Goal: Task Accomplishment & Management: Manage account settings

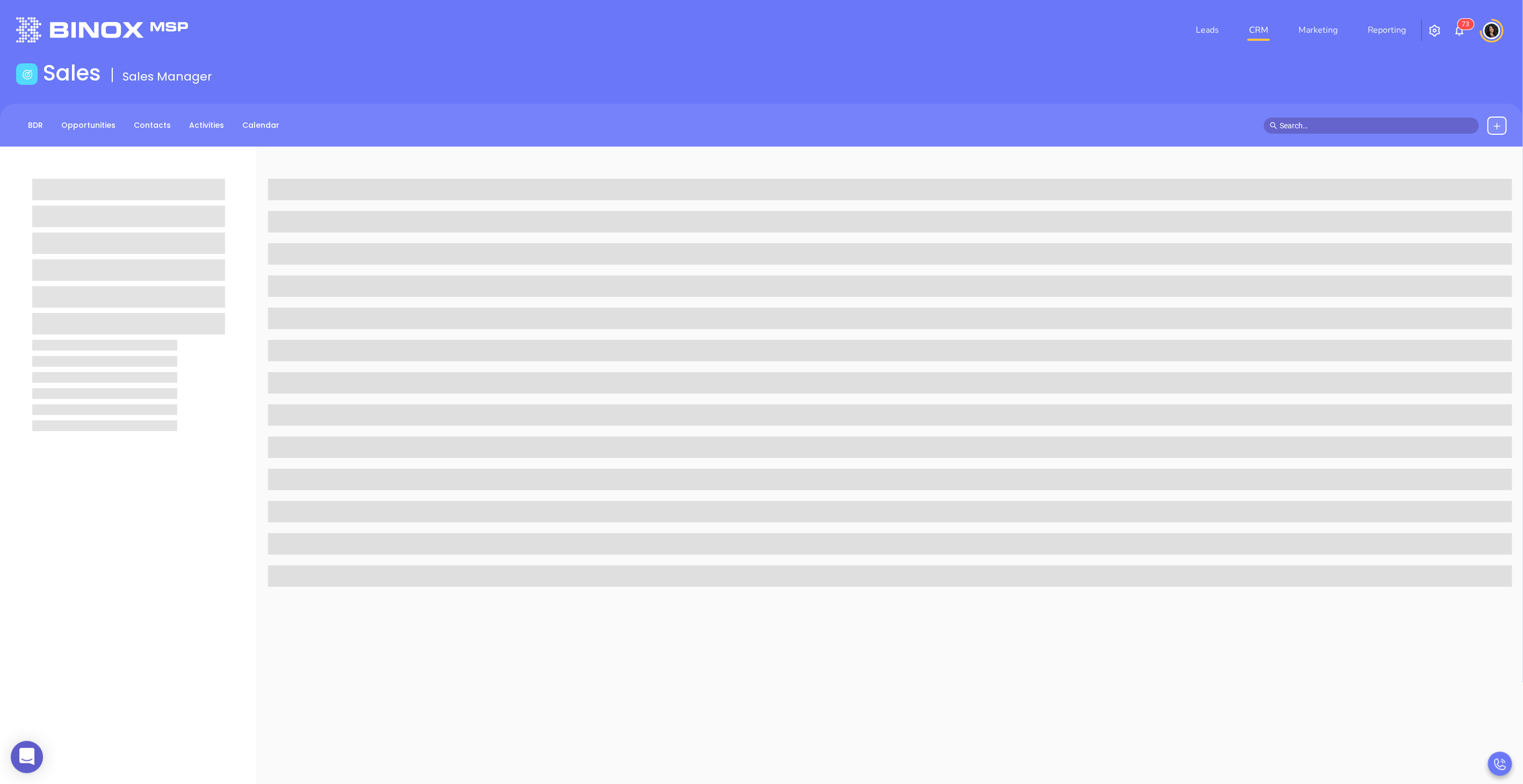
click at [1256, 27] on link "CRM" at bounding box center [1259, 30] width 28 height 21
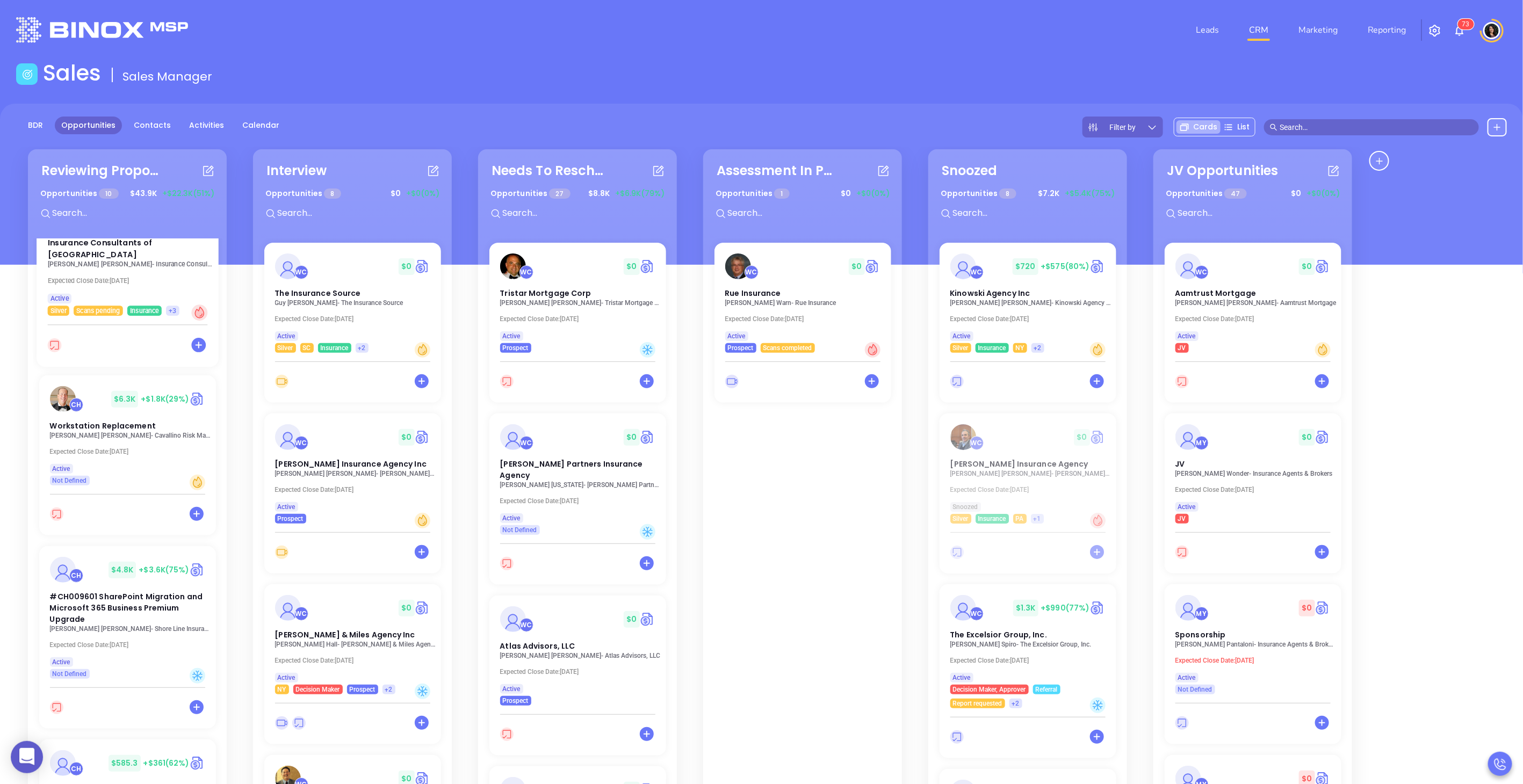
scroll to position [417, 0]
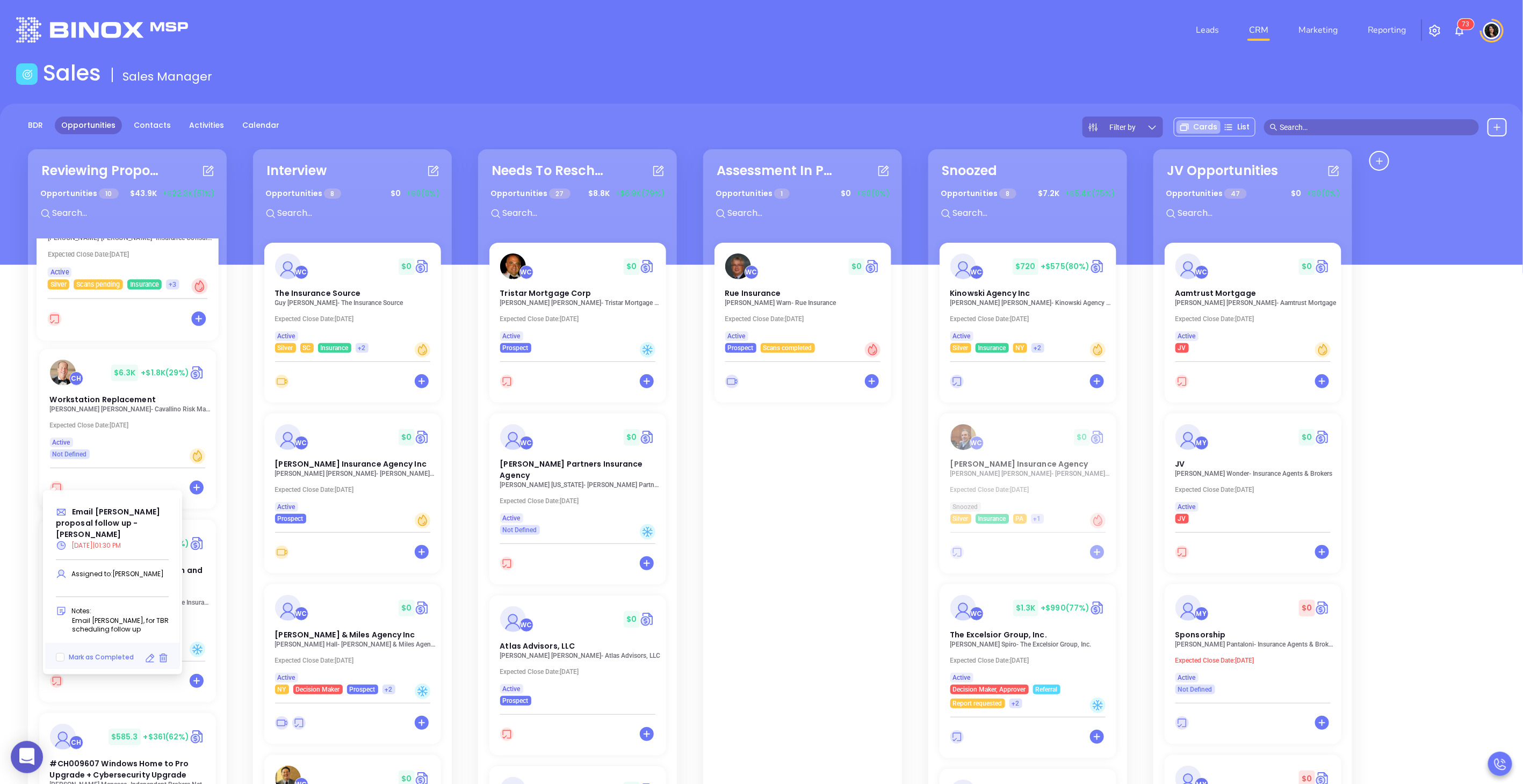
click at [147, 653] on icon at bounding box center [149, 658] width 11 height 11
click at [149, 653] on icon at bounding box center [149, 658] width 11 height 11
type input "[DATE]"
type input "Email [PERSON_NAME] proposal follow up - [PERSON_NAME]"
type input "Email"
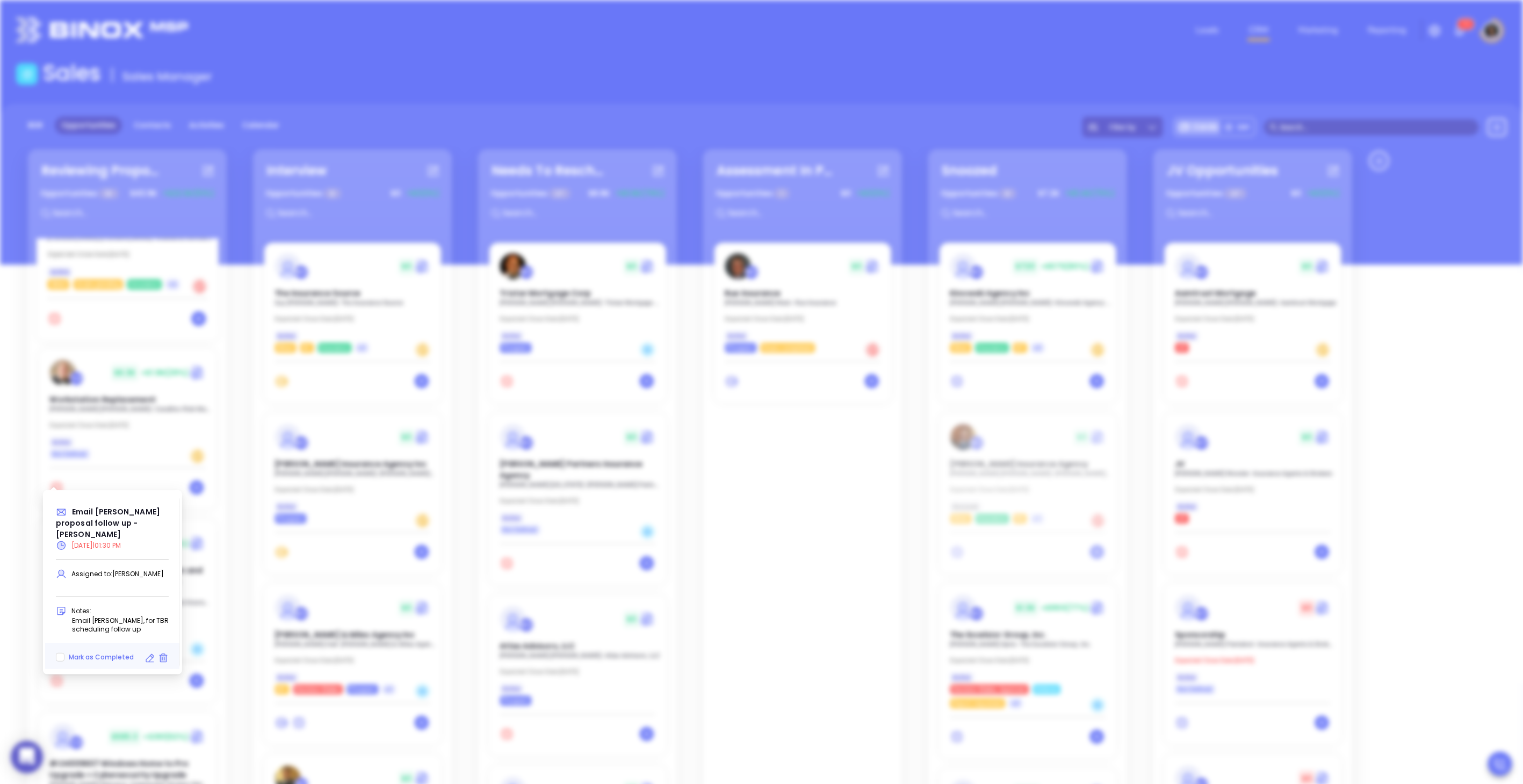
scroll to position [250, 0]
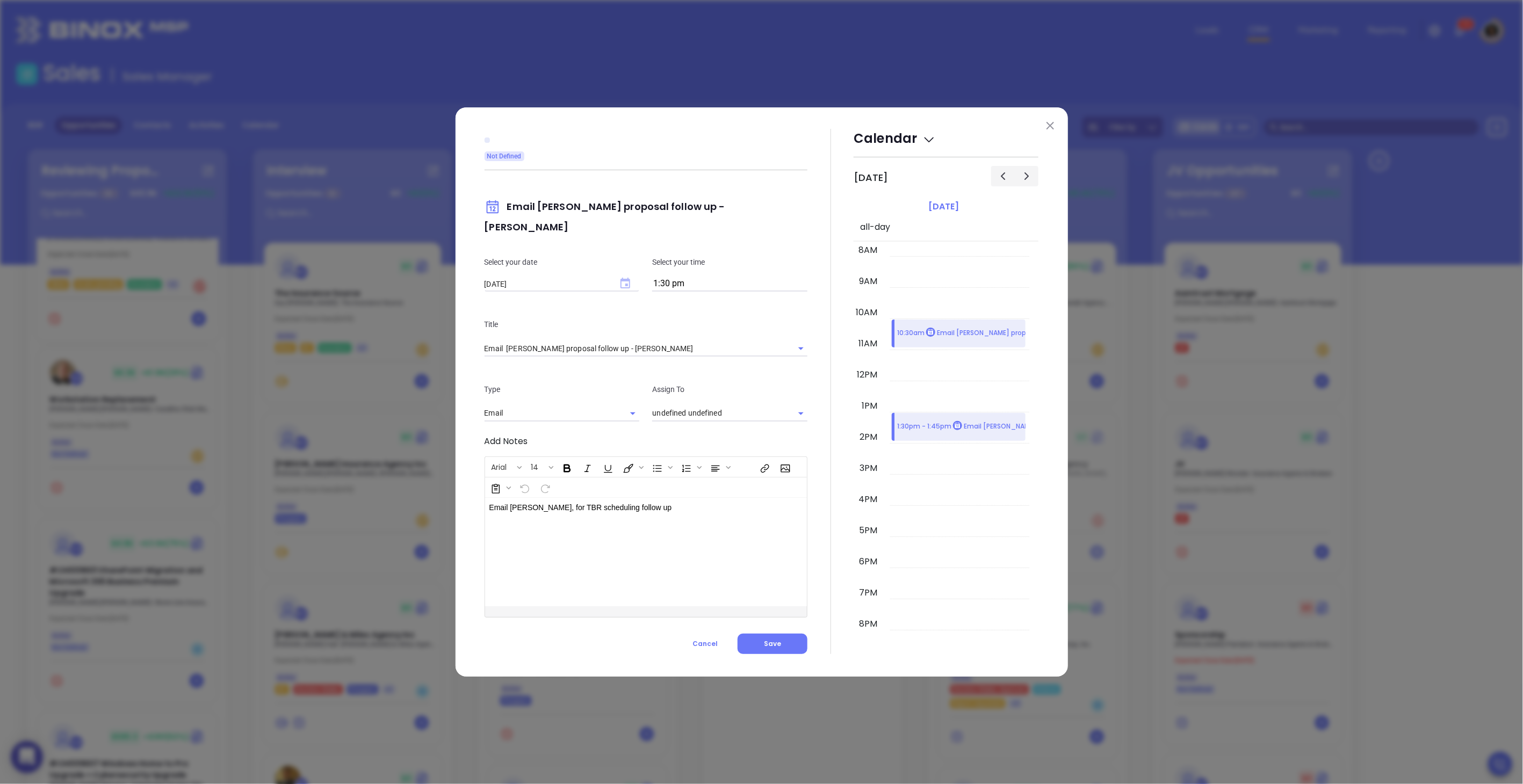
type input "[PERSON_NAME]"
click at [628, 277] on icon "Choose date, selected date is Aug 26, 2025" at bounding box center [625, 283] width 10 height 11
click at [639, 292] on icon "Next month" at bounding box center [636, 292] width 13 height 13
click at [572, 334] on button "3" at bounding box center [571, 337] width 19 height 19
type input "[DATE]"
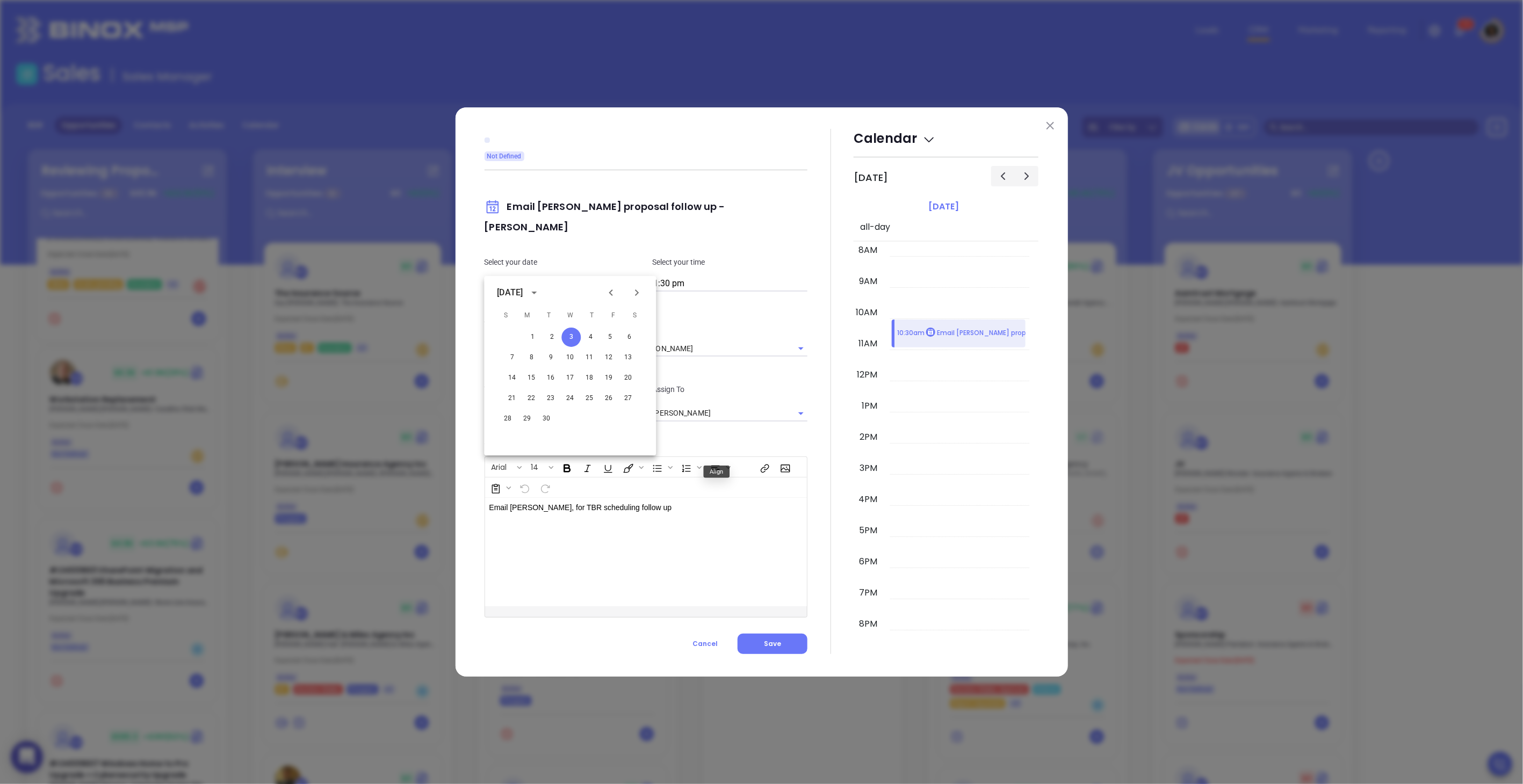
click at [724, 544] on div "Email [PERSON_NAME], for TBR scheduling follow up" at bounding box center [635, 552] width 300 height 109
click at [706, 277] on input "1:30 pm" at bounding box center [730, 284] width 155 height 15
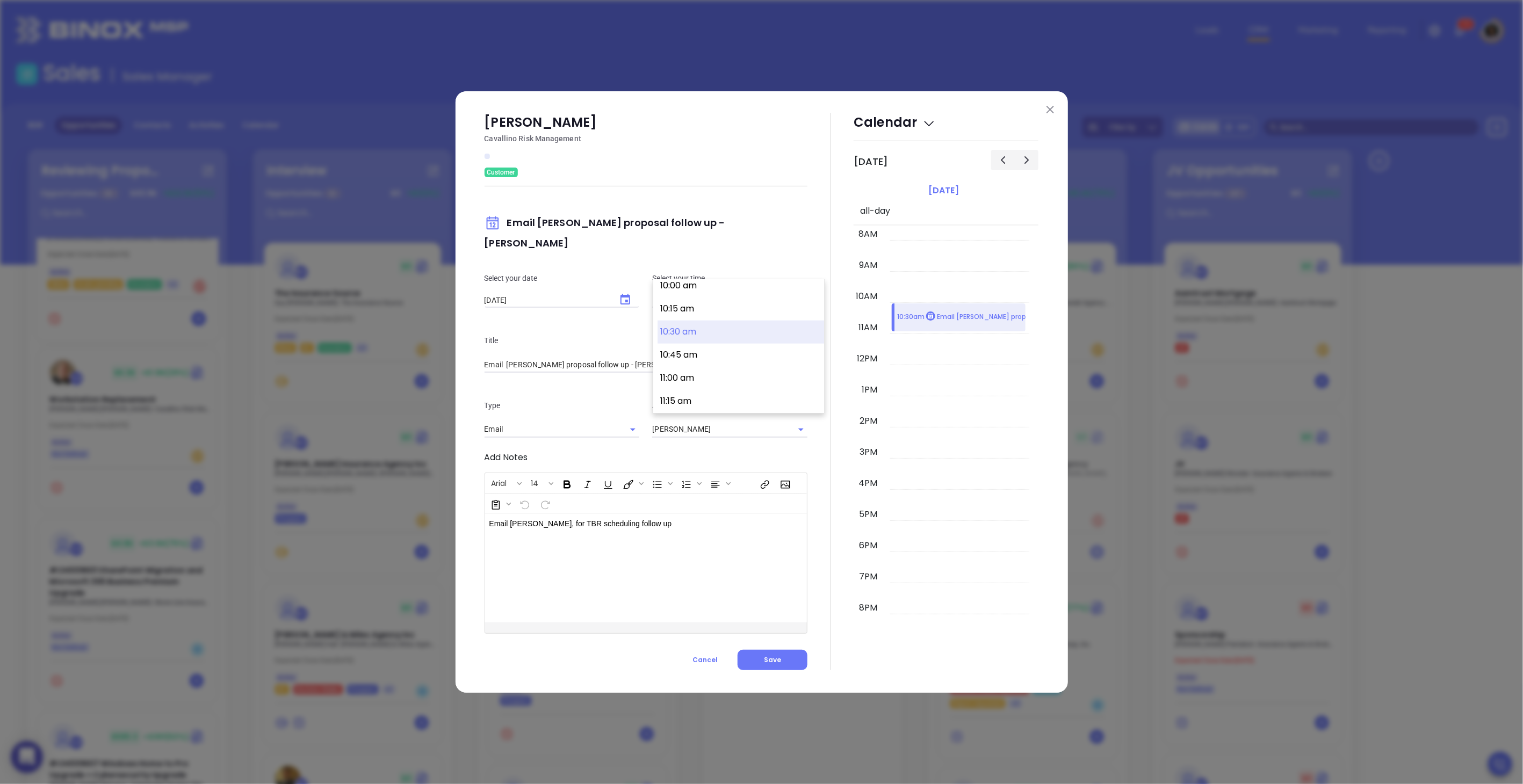
click at [721, 334] on button "10:30 am" at bounding box center [741, 331] width 167 height 23
type input "10:30 am"
click at [659, 518] on p "Email [PERSON_NAME], for TBR scheduling follow up" at bounding box center [635, 524] width 292 height 11
click at [776, 650] on button "Save" at bounding box center [773, 660] width 70 height 21
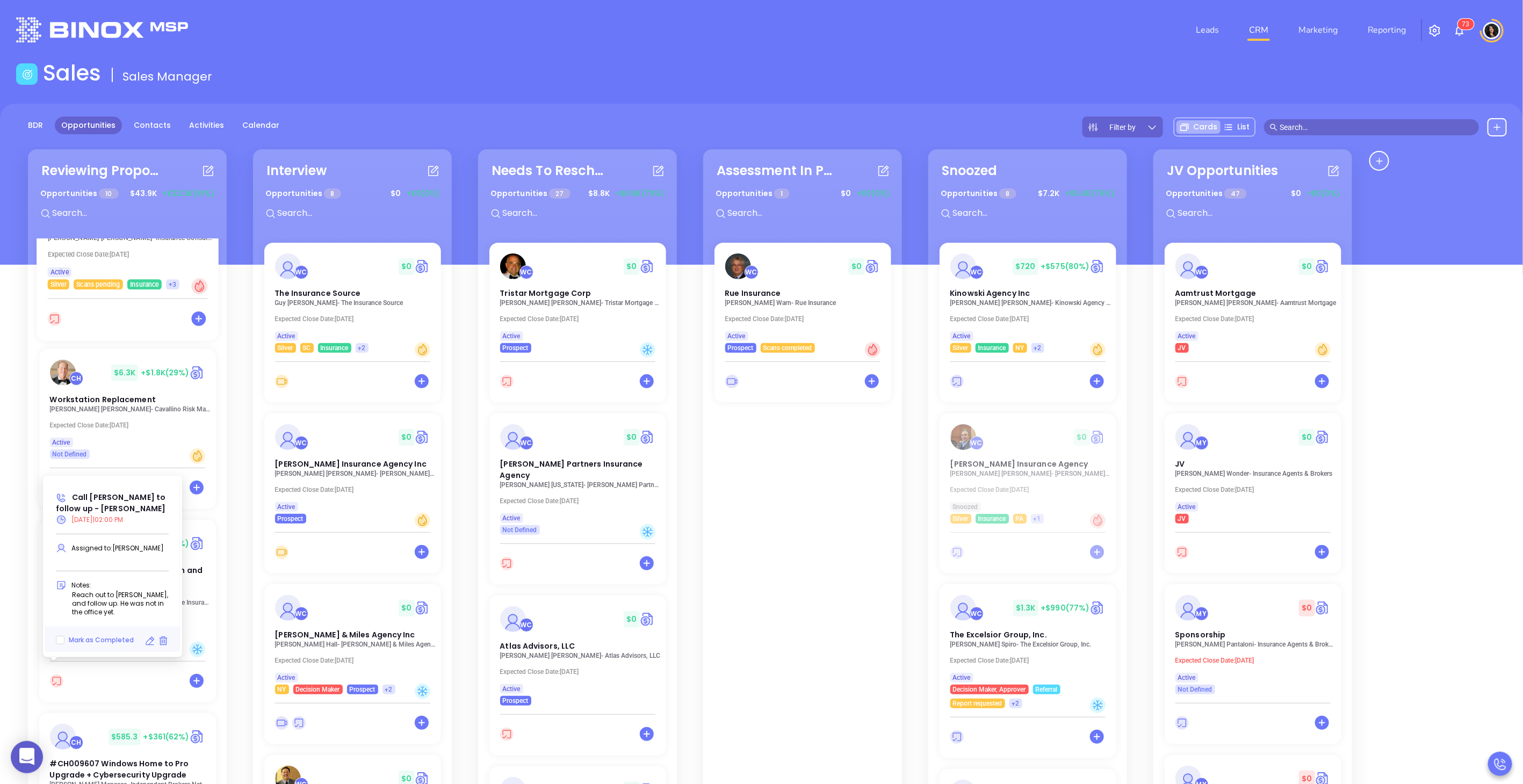
click at [147, 643] on icon at bounding box center [149, 641] width 11 height 11
type input "[DATE]"
type input "Call [PERSON_NAME] to follow up - [PERSON_NAME]"
type input "Call"
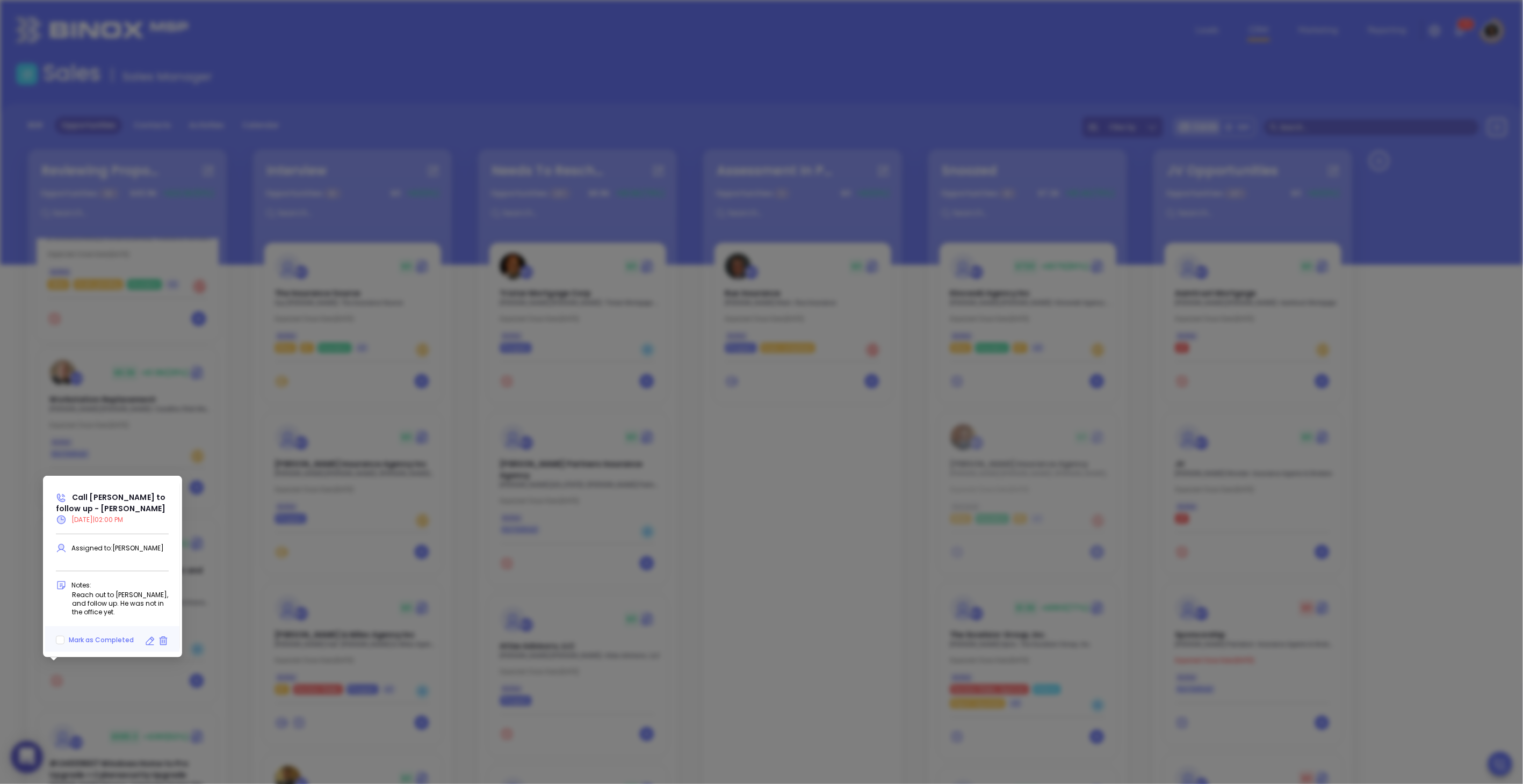
scroll to position [250, 0]
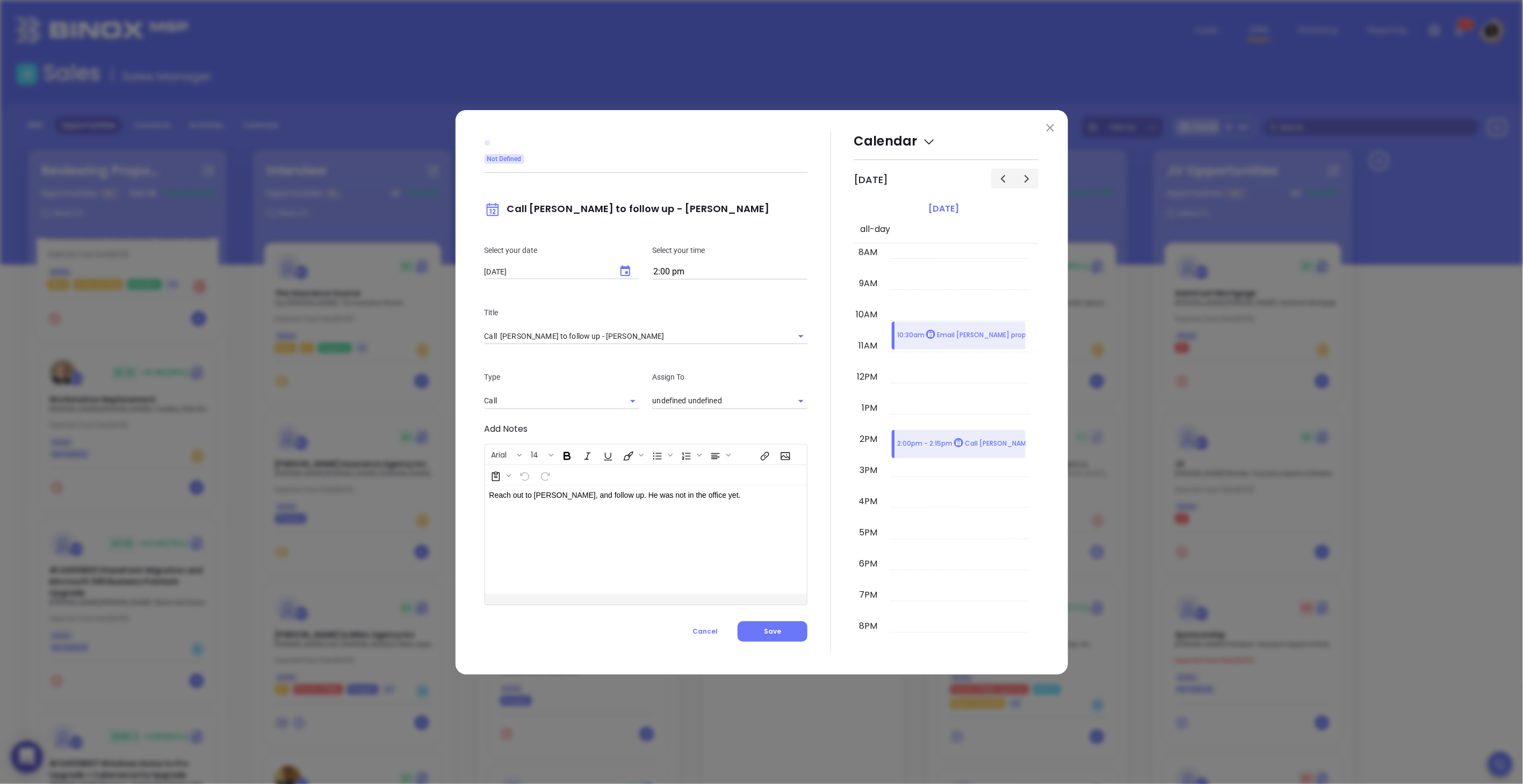
type input "[PERSON_NAME]"
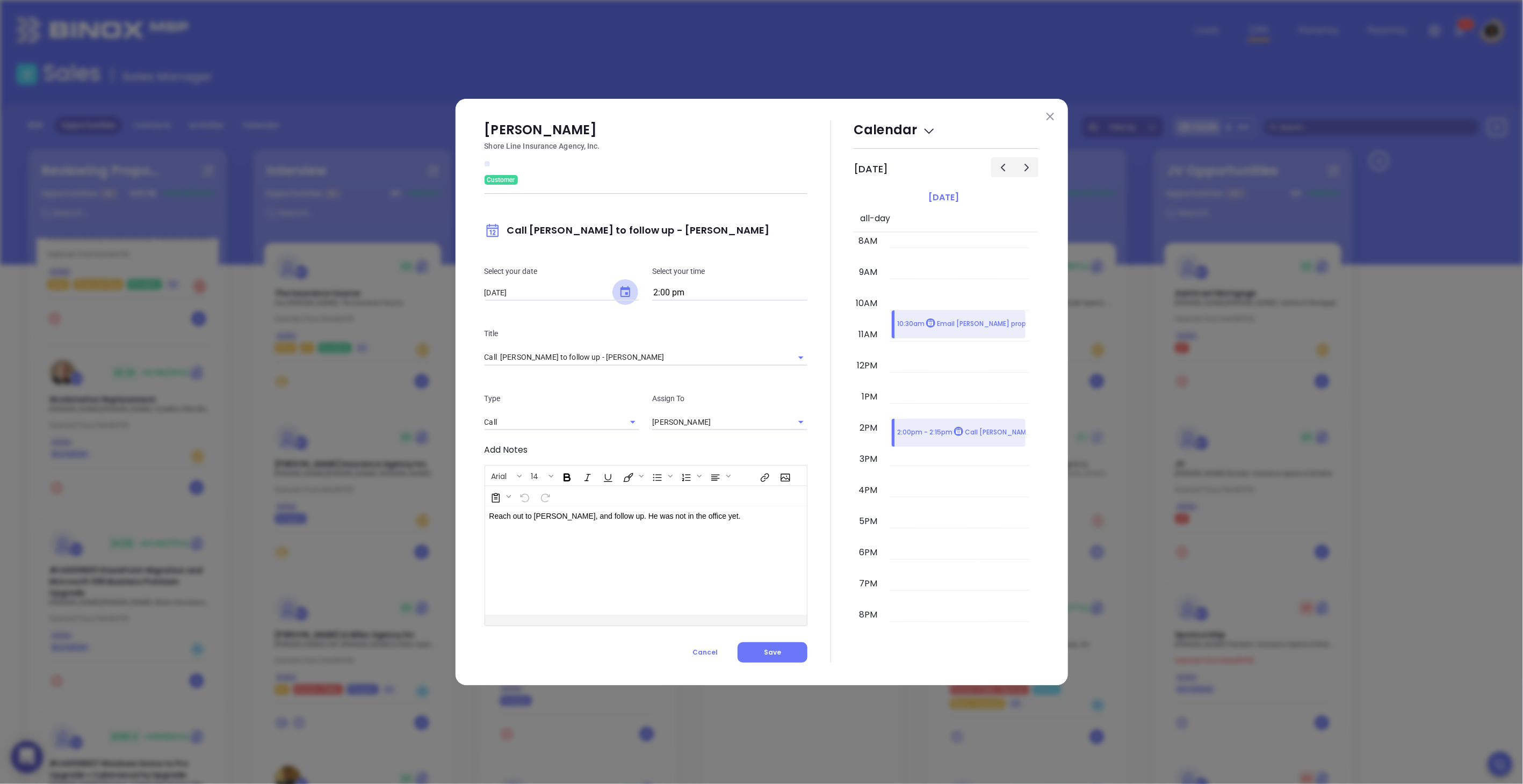
click at [631, 295] on icon "Choose date, selected date is Aug 26, 2025" at bounding box center [625, 291] width 13 height 13
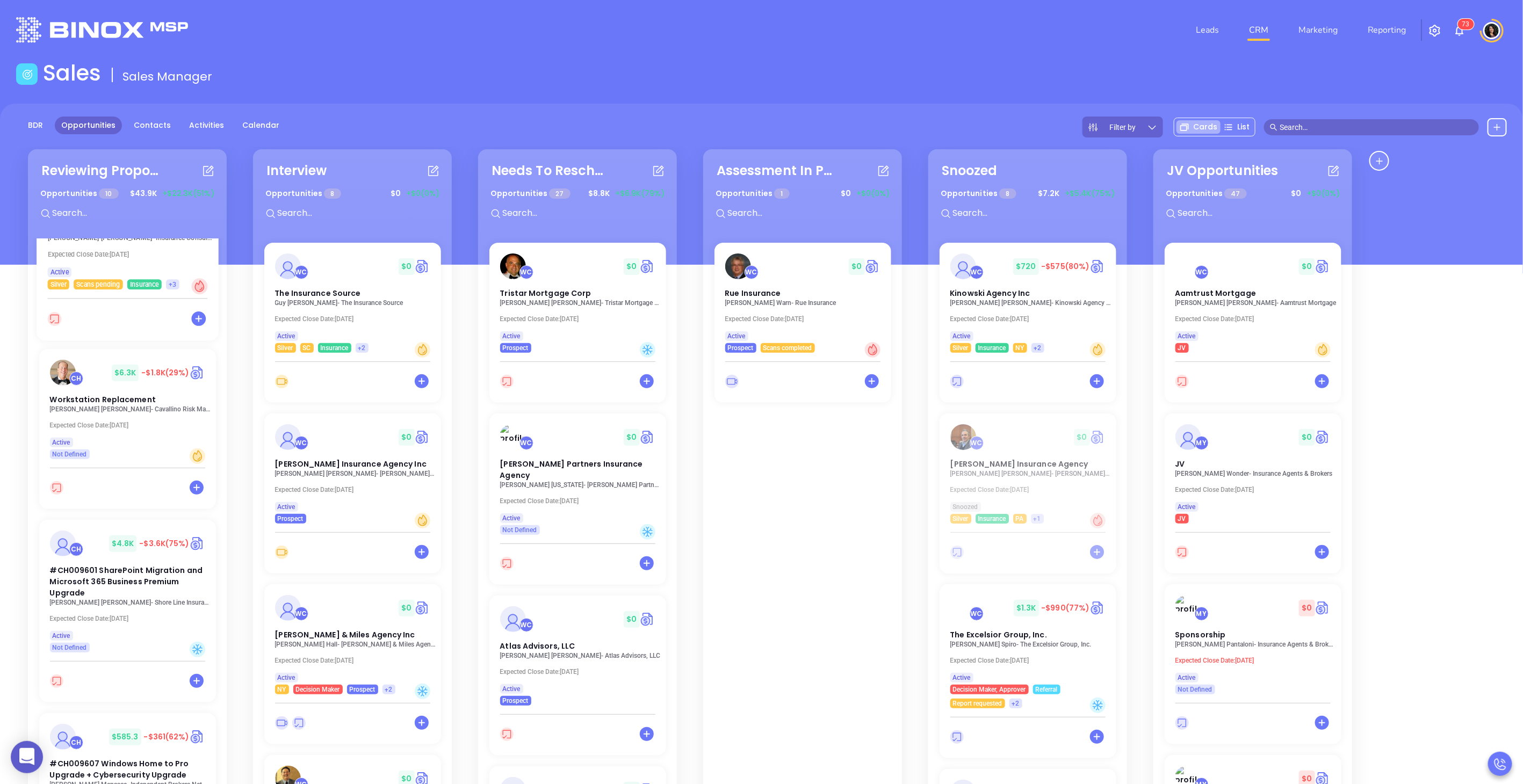
click at [574, 442] on div "WC $ 0" at bounding box center [577, 437] width 168 height 26
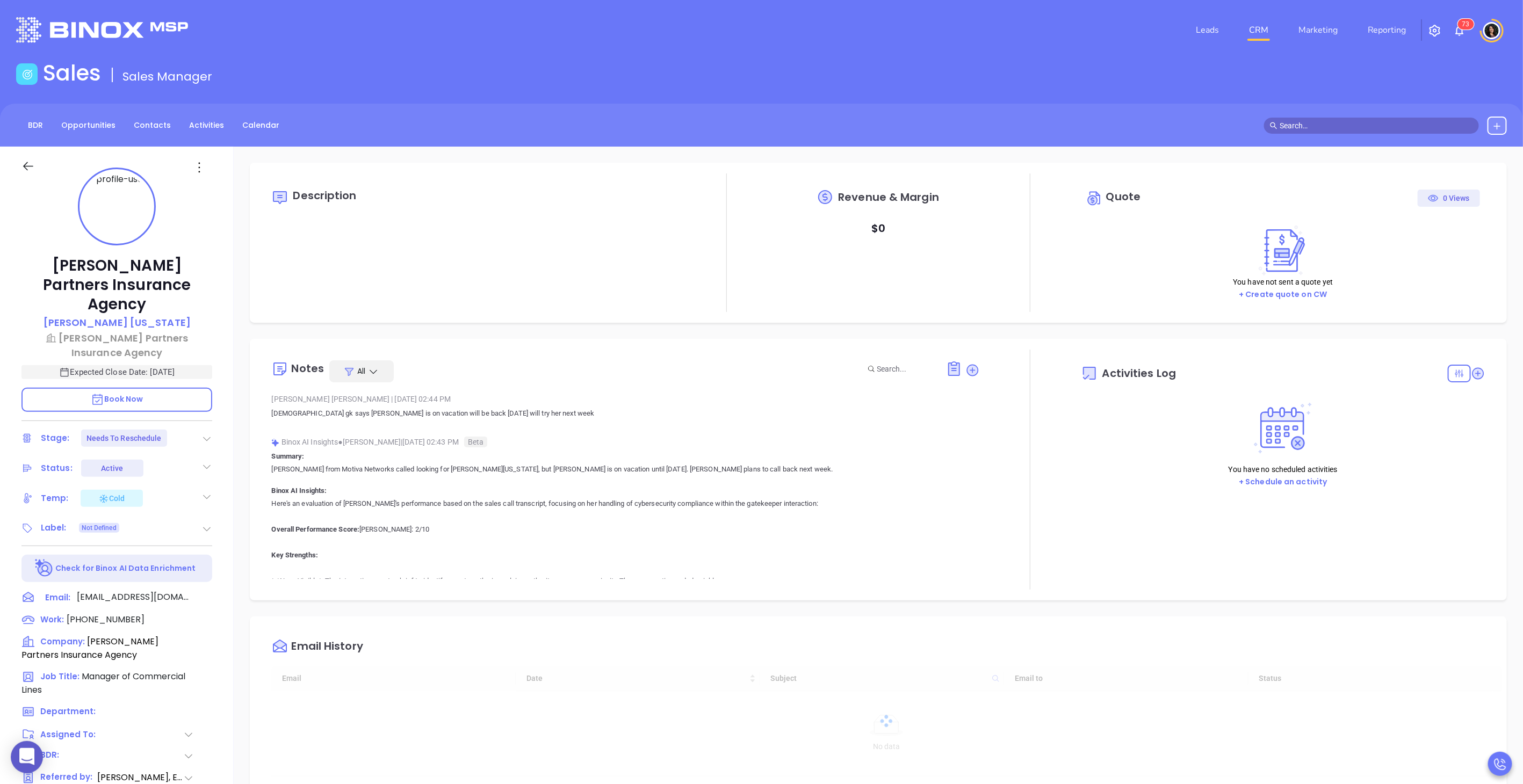
type input "[DATE]"
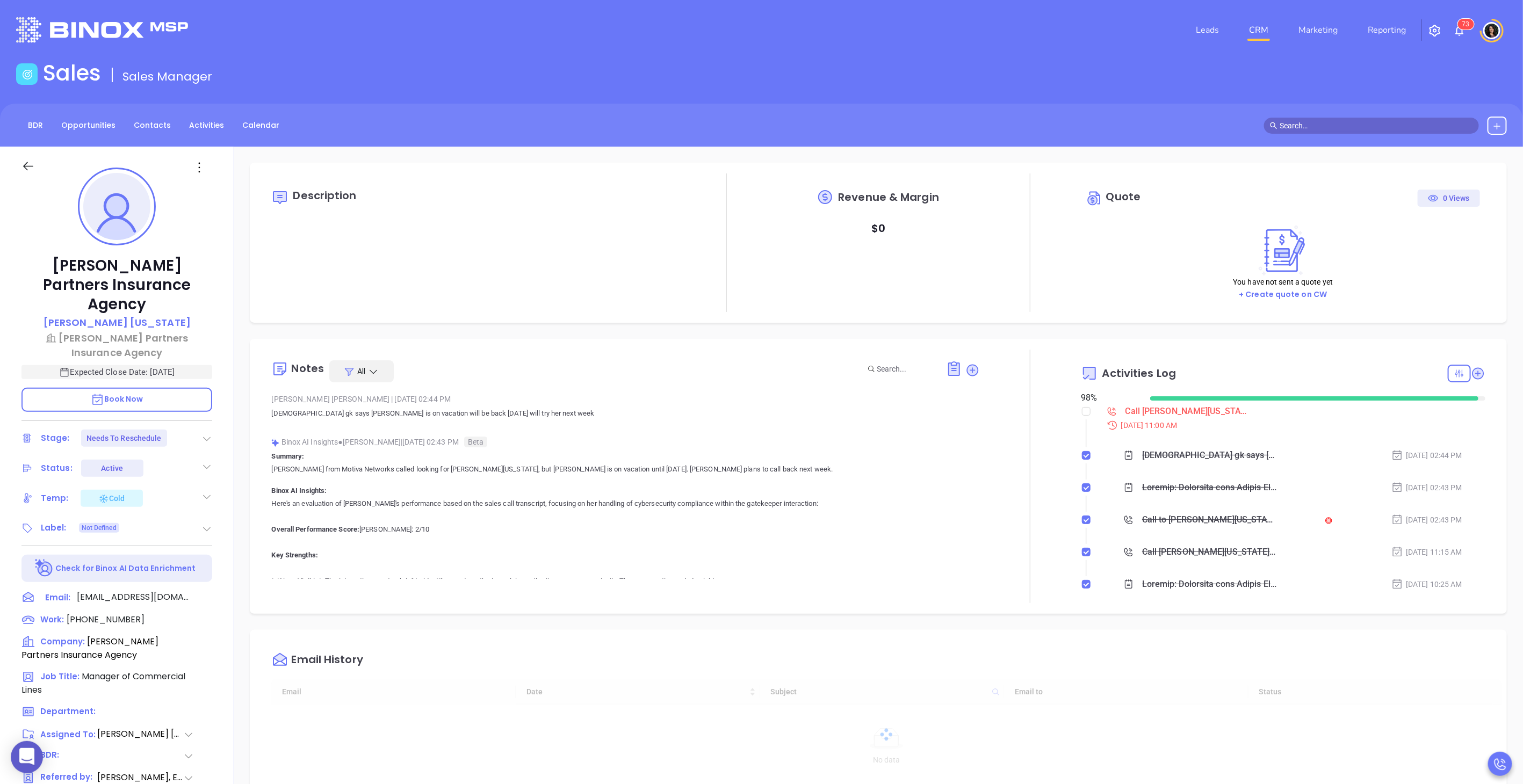
scroll to position [250, 0]
type input "[PERSON_NAME]"
click at [1260, 38] on link "CRM" at bounding box center [1259, 30] width 28 height 21
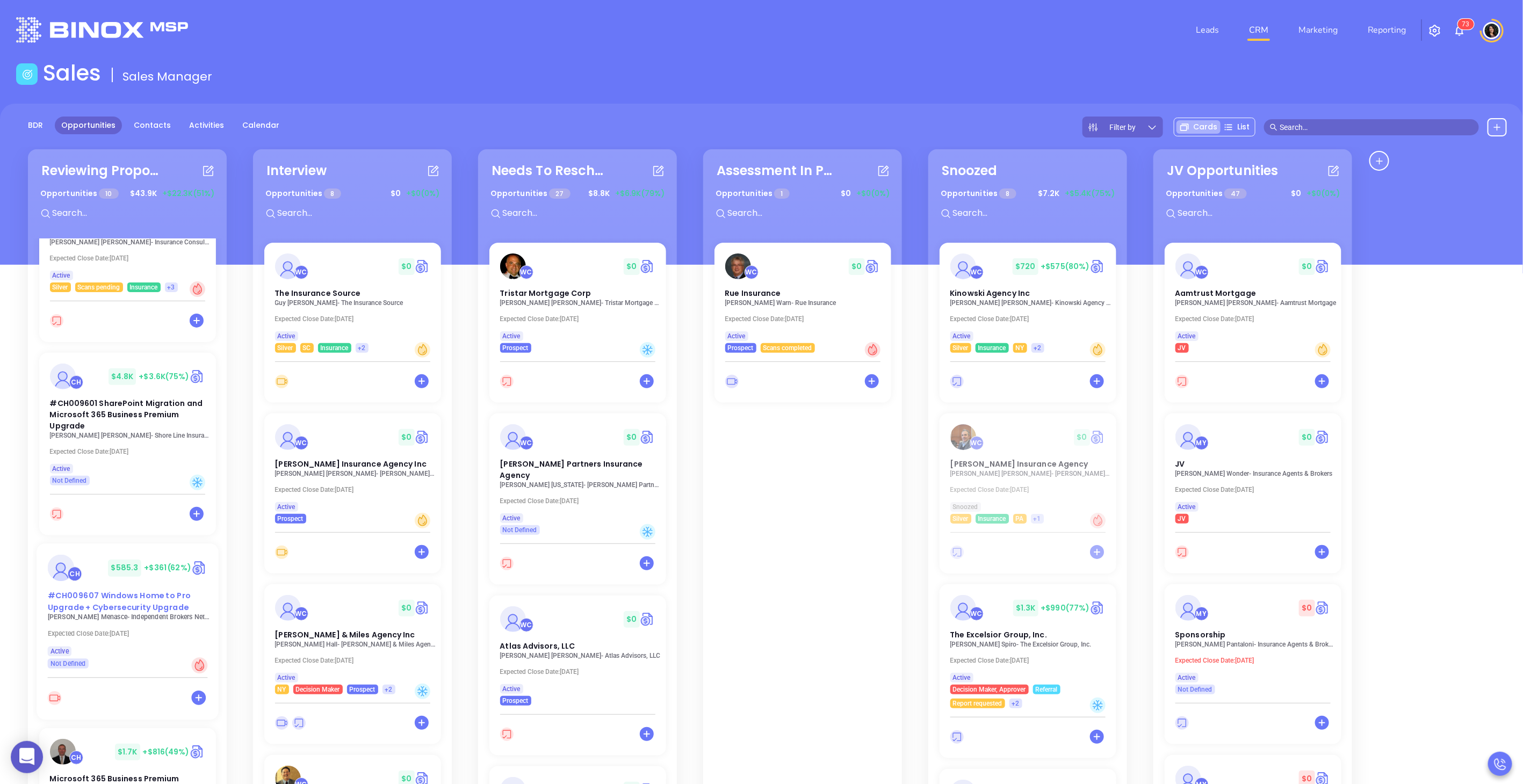
scroll to position [417, 0]
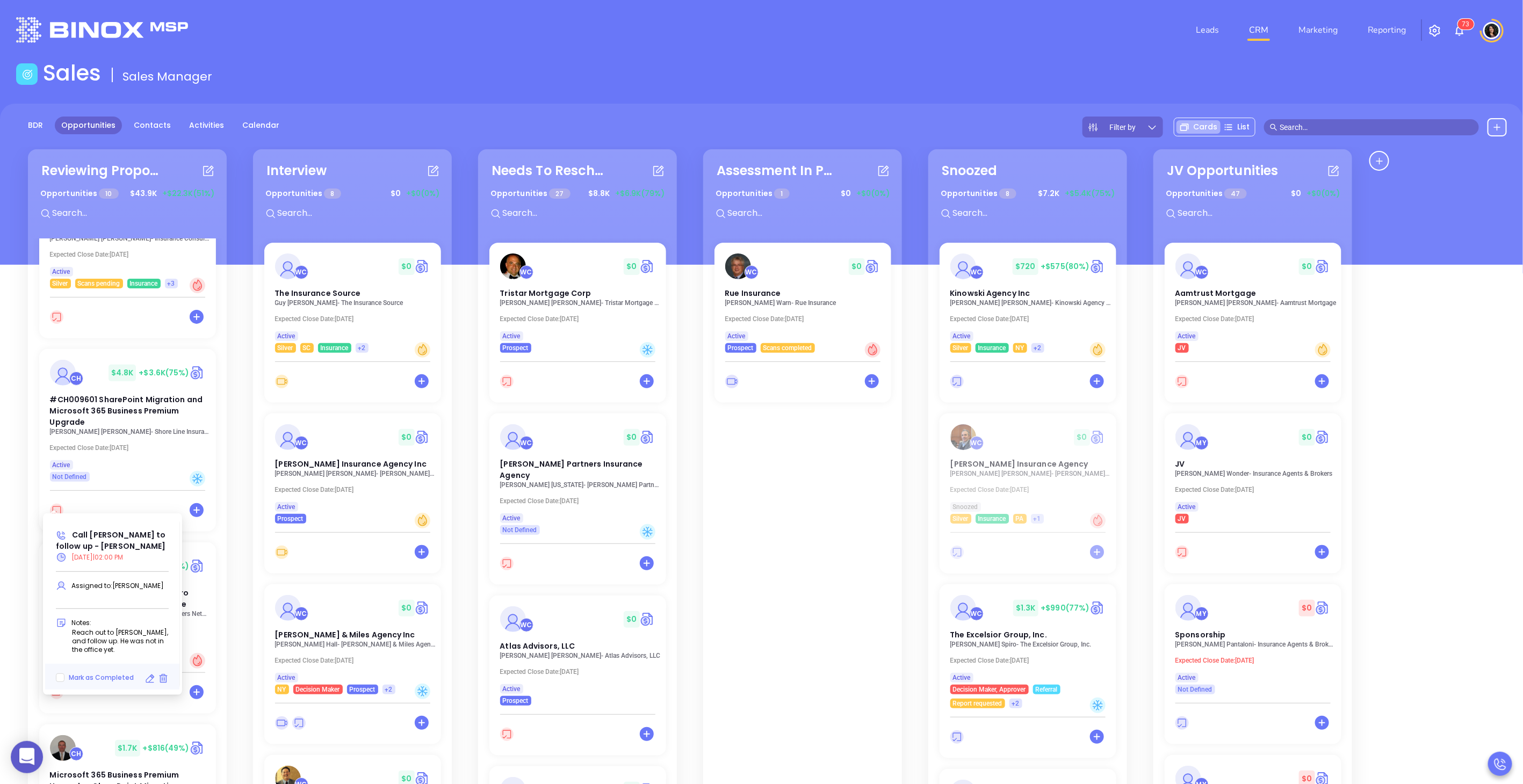
click at [152, 677] on icon at bounding box center [152, 677] width 4 height 4
type input "[DATE]"
type input "Call [PERSON_NAME] to follow up - [PERSON_NAME]"
type input "Call"
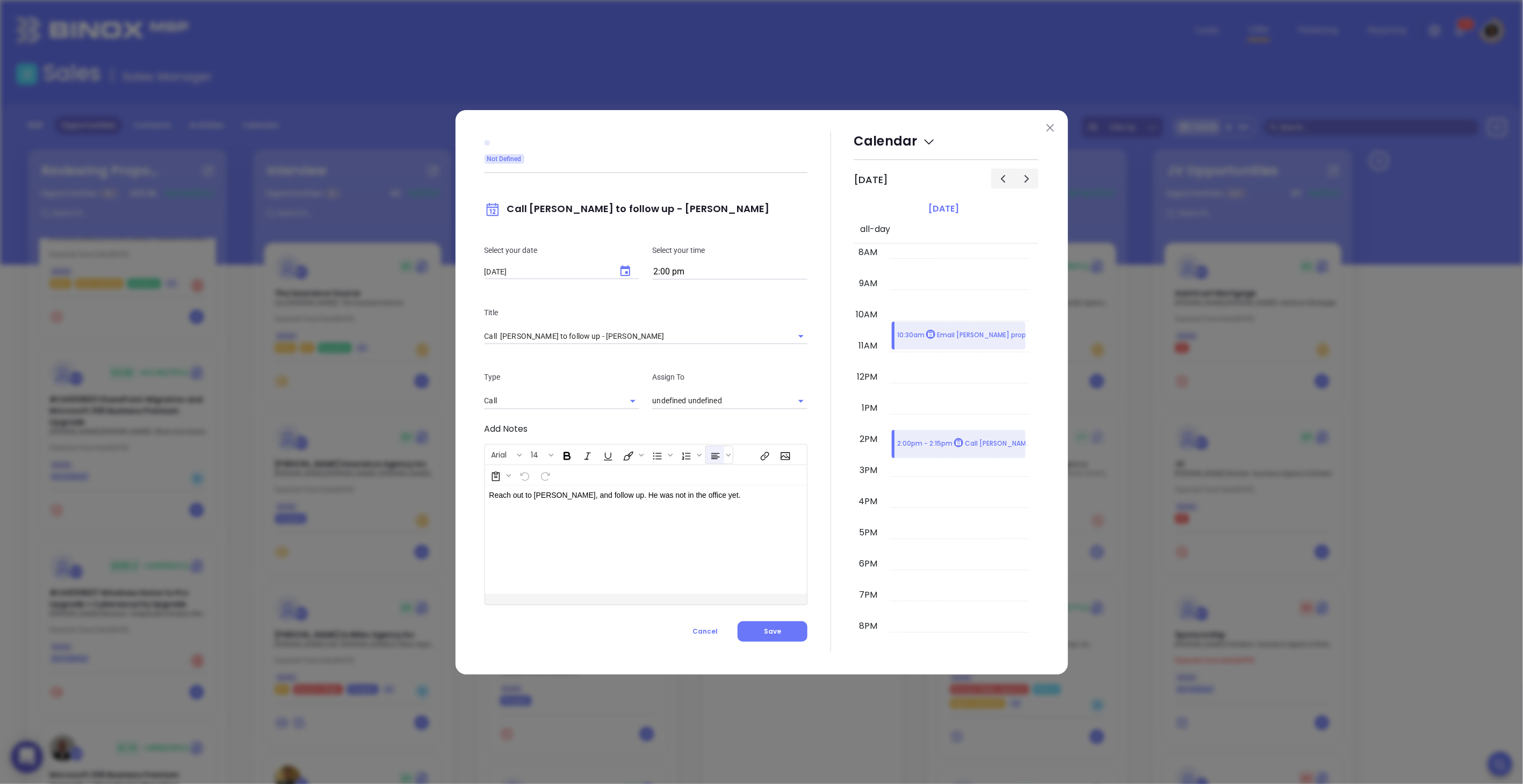
type input "[PERSON_NAME]"
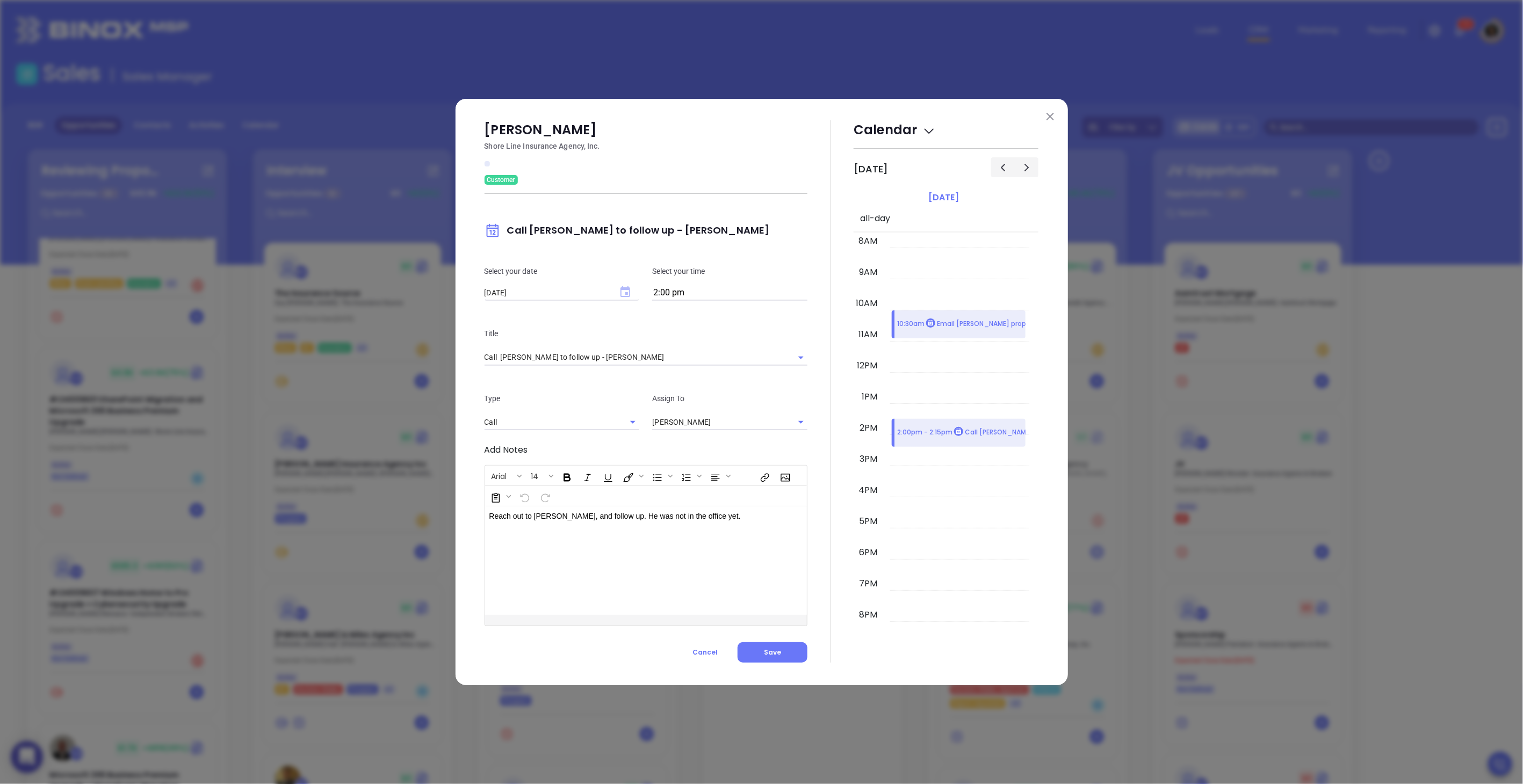
click at [628, 296] on icon "Choose date, selected date is Aug 26, 2025" at bounding box center [625, 291] width 10 height 11
click at [569, 443] on button "27" at bounding box center [570, 440] width 19 height 19
type input "[DATE]"
click at [471, 459] on div "[PERSON_NAME] Shore Line Insurance Agency, Inc. Customer Call [PERSON_NAME] to …" at bounding box center [762, 392] width 613 height 587
click at [776, 650] on span "Save" at bounding box center [772, 652] width 17 height 9
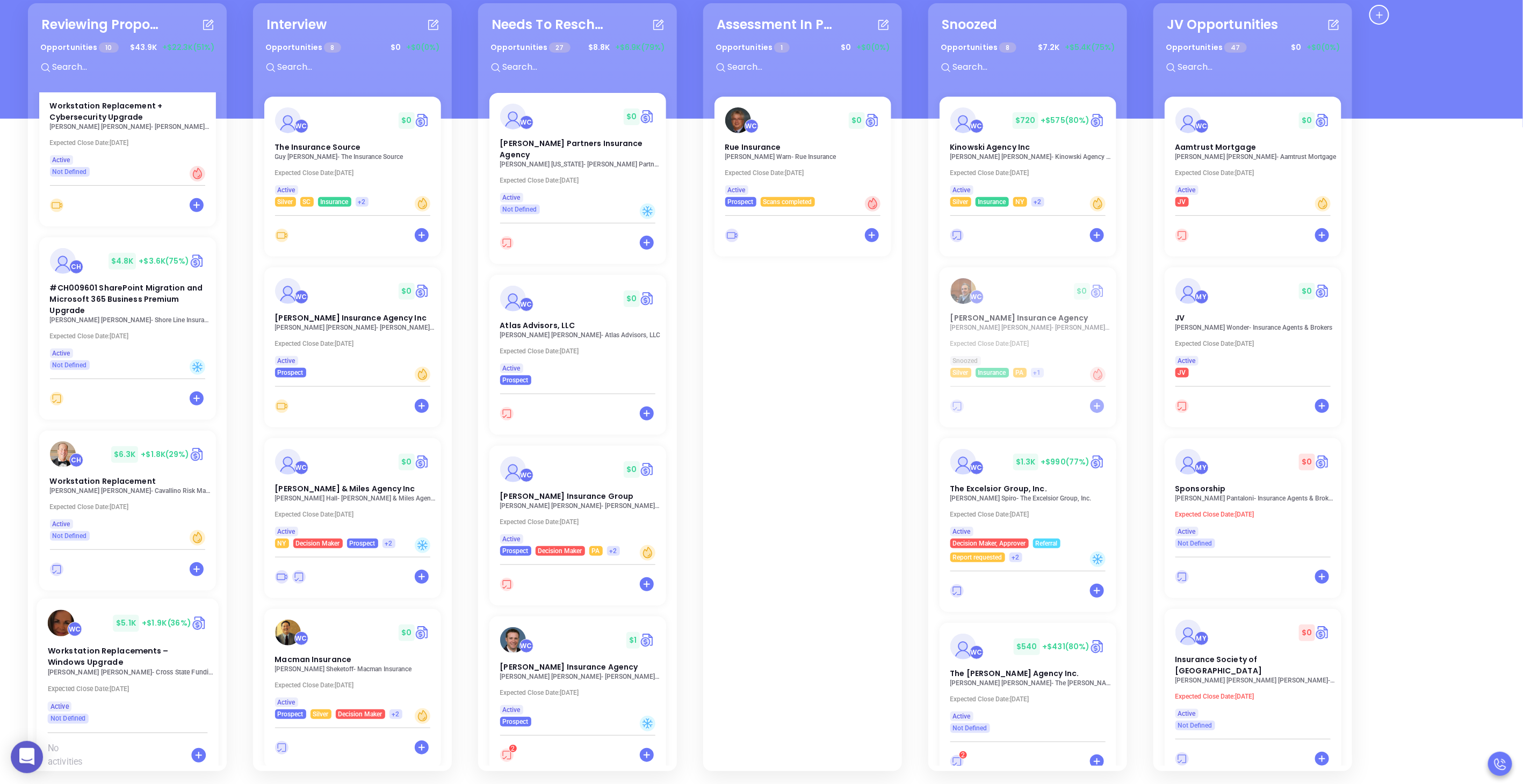
scroll to position [1101, 0]
click at [191, 748] on icon at bounding box center [198, 755] width 15 height 15
click at [121, 748] on icon at bounding box center [124, 754] width 13 height 13
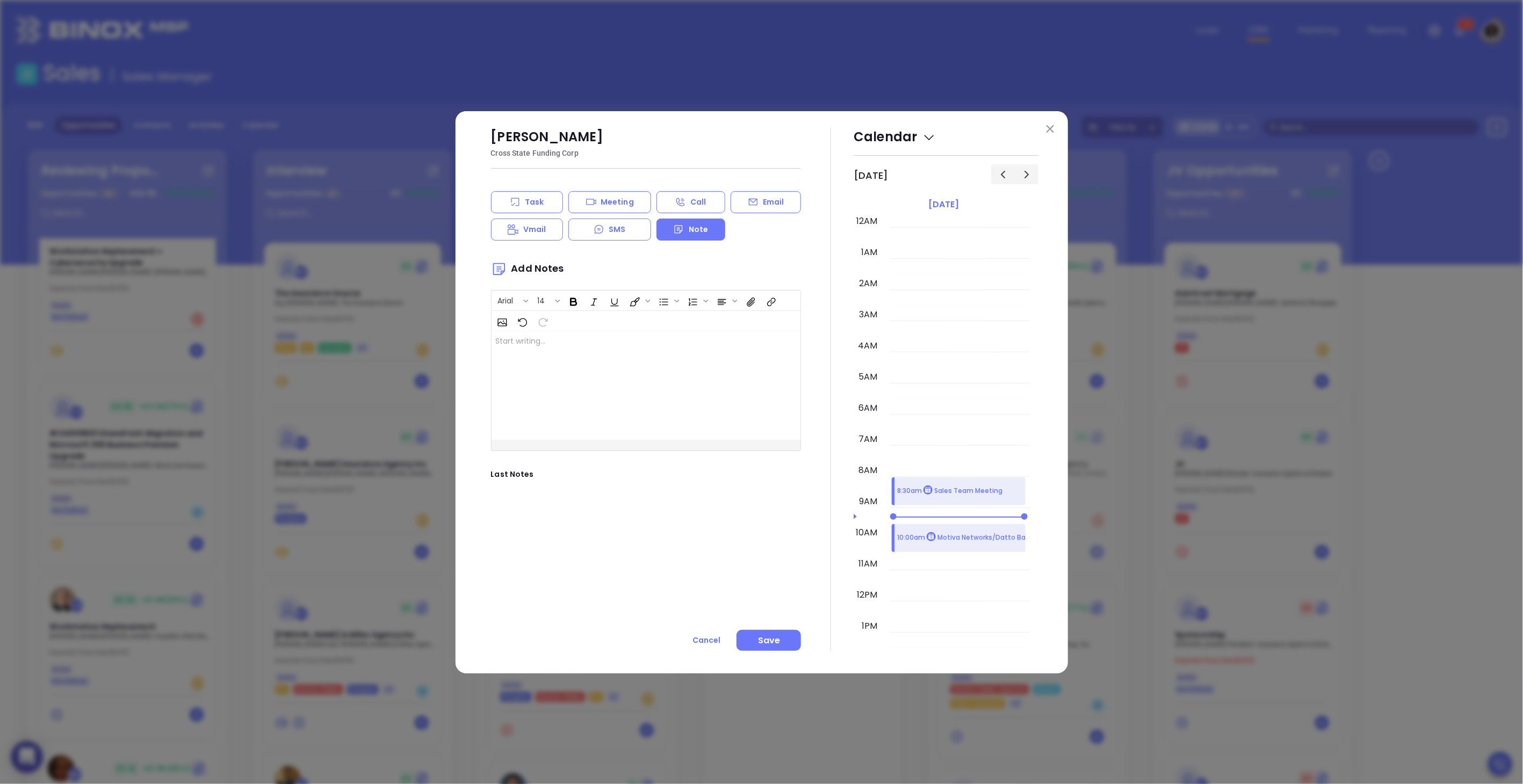
scroll to position [1098, 0]
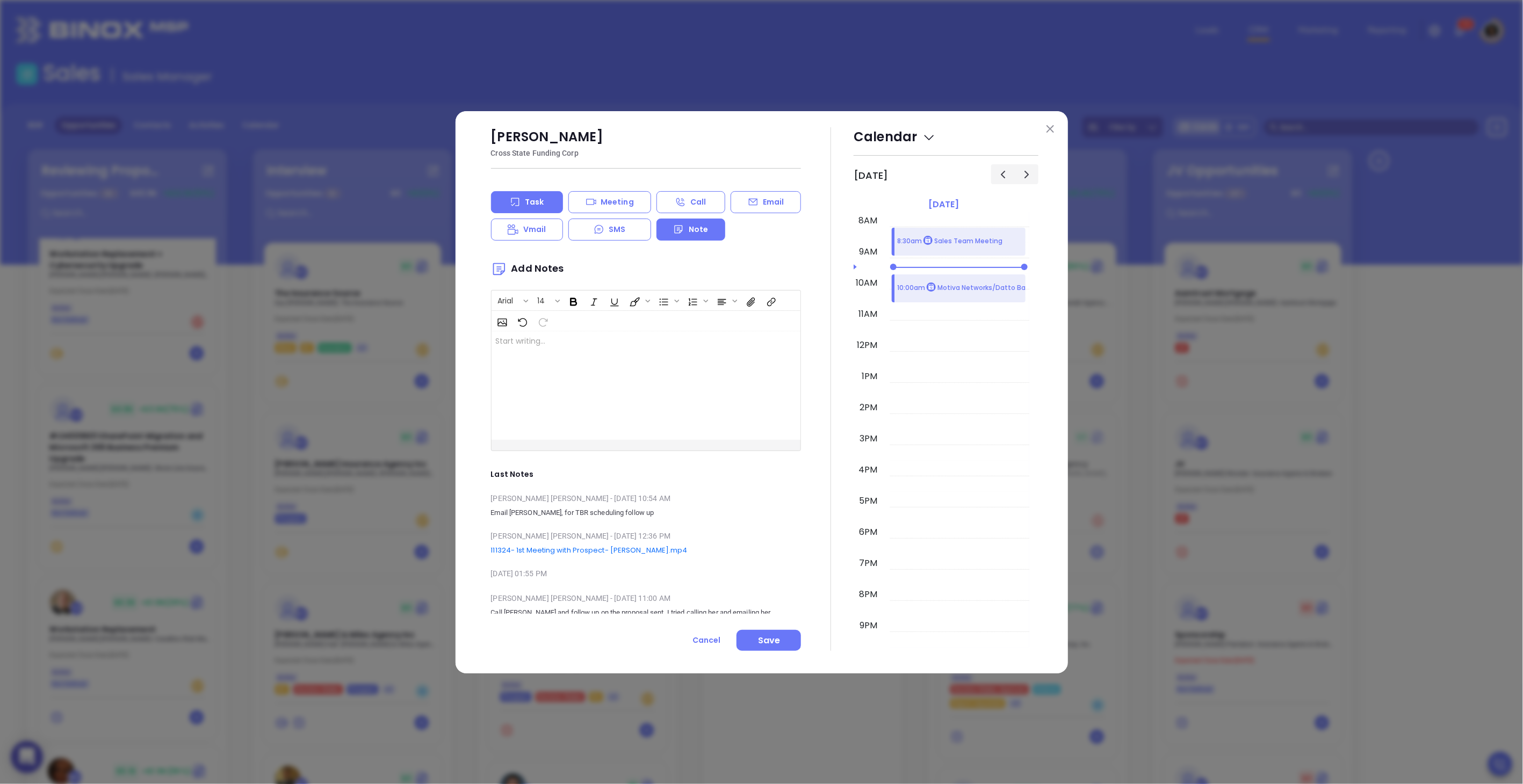
click at [539, 206] on p "Task" at bounding box center [534, 202] width 19 height 11
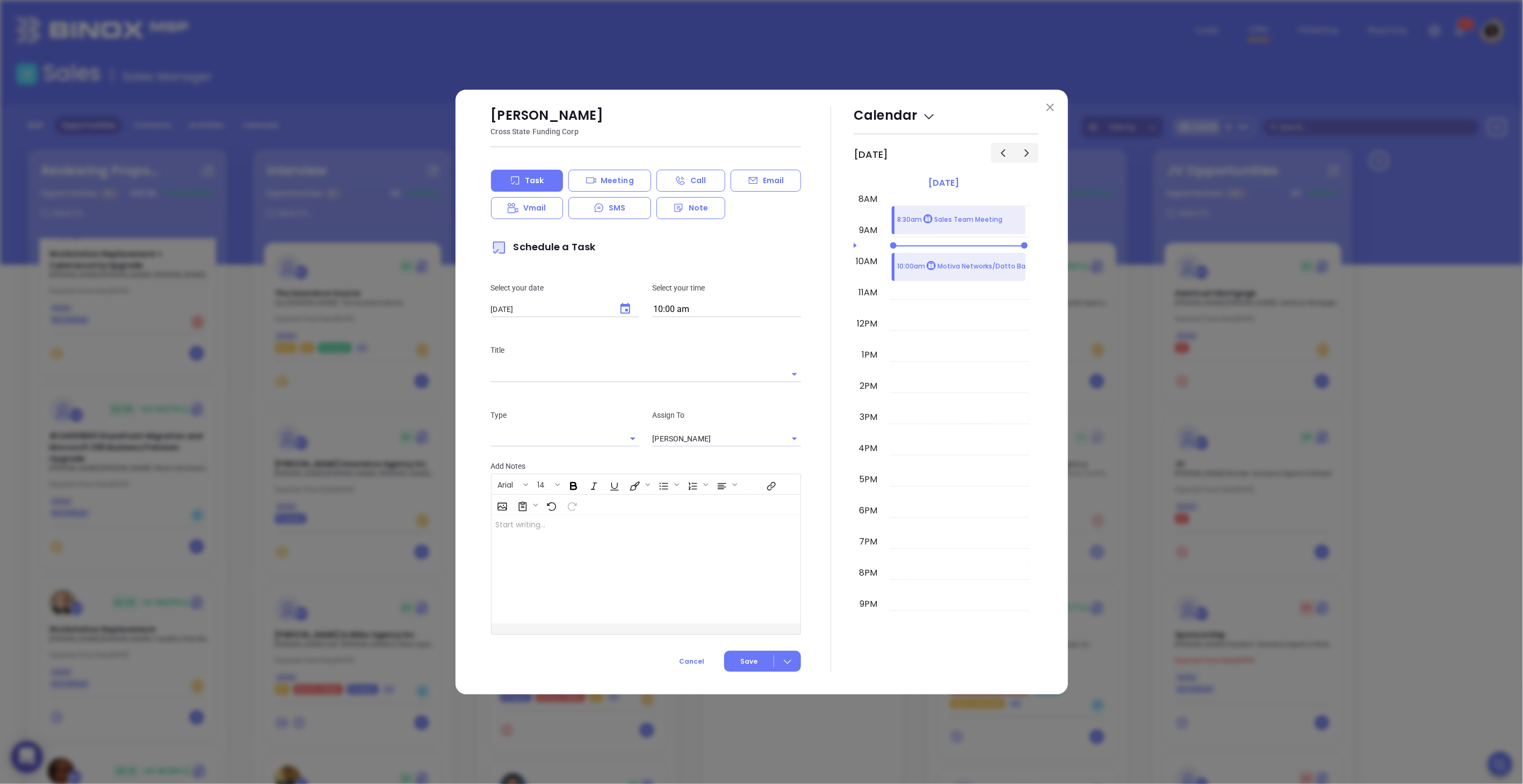
type input "[PERSON_NAME]"
click at [676, 310] on input "10:00 am" at bounding box center [726, 310] width 149 height 15
click at [694, 415] on button "2:00 pm" at bounding box center [741, 419] width 167 height 23
type input "2:00 pm"
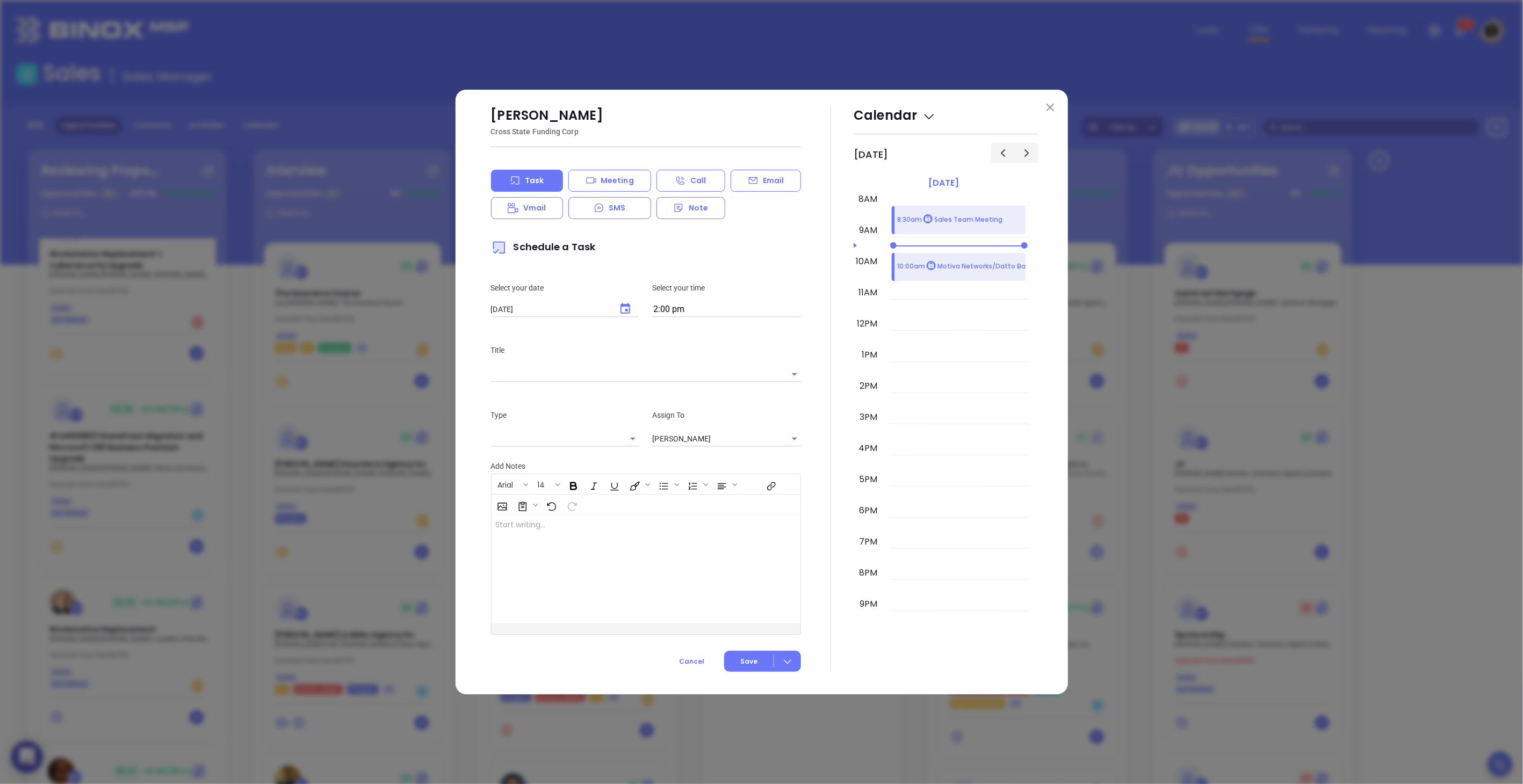
click at [564, 377] on input "text" at bounding box center [631, 374] width 280 height 16
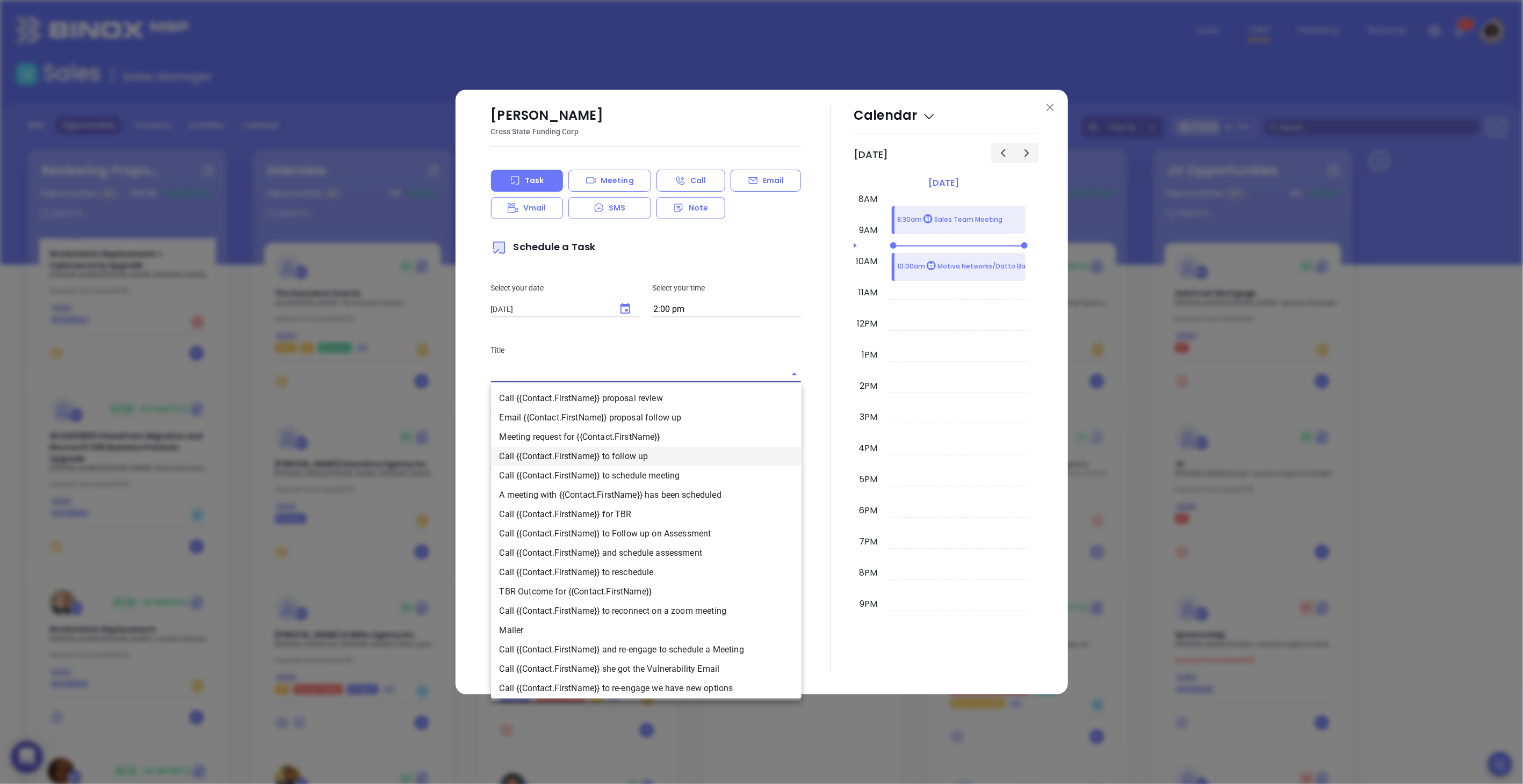
click at [588, 459] on li "Call {{Contact.FirstName}} to follow up" at bounding box center [647, 456] width 311 height 19
type input "Call [PERSON_NAME] to follow up"
type input "Call"
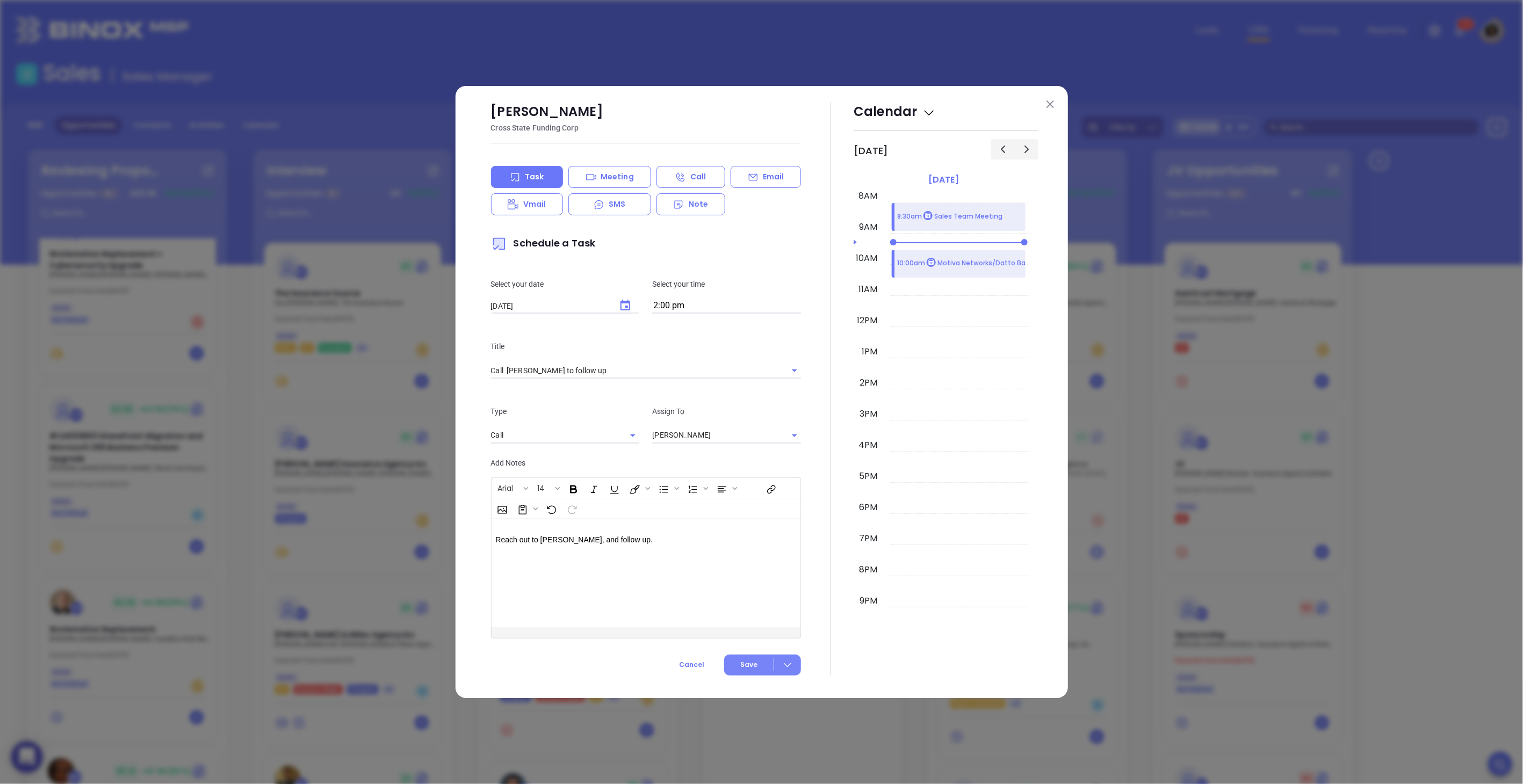
click at [770, 664] on button "Save" at bounding box center [763, 665] width 77 height 21
click at [715, 688] on span "Save" at bounding box center [744, 687] width 96 height 12
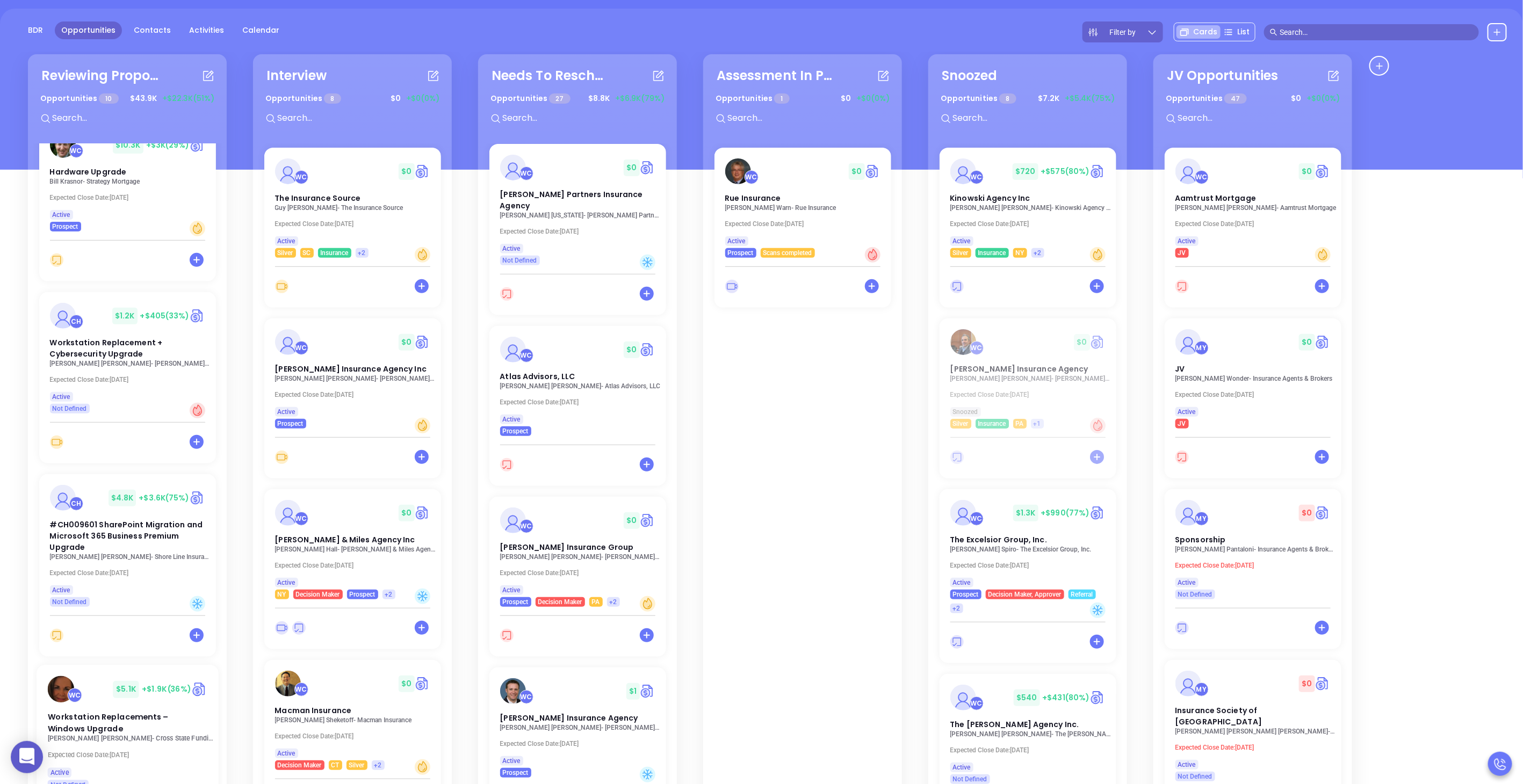
scroll to position [27, 0]
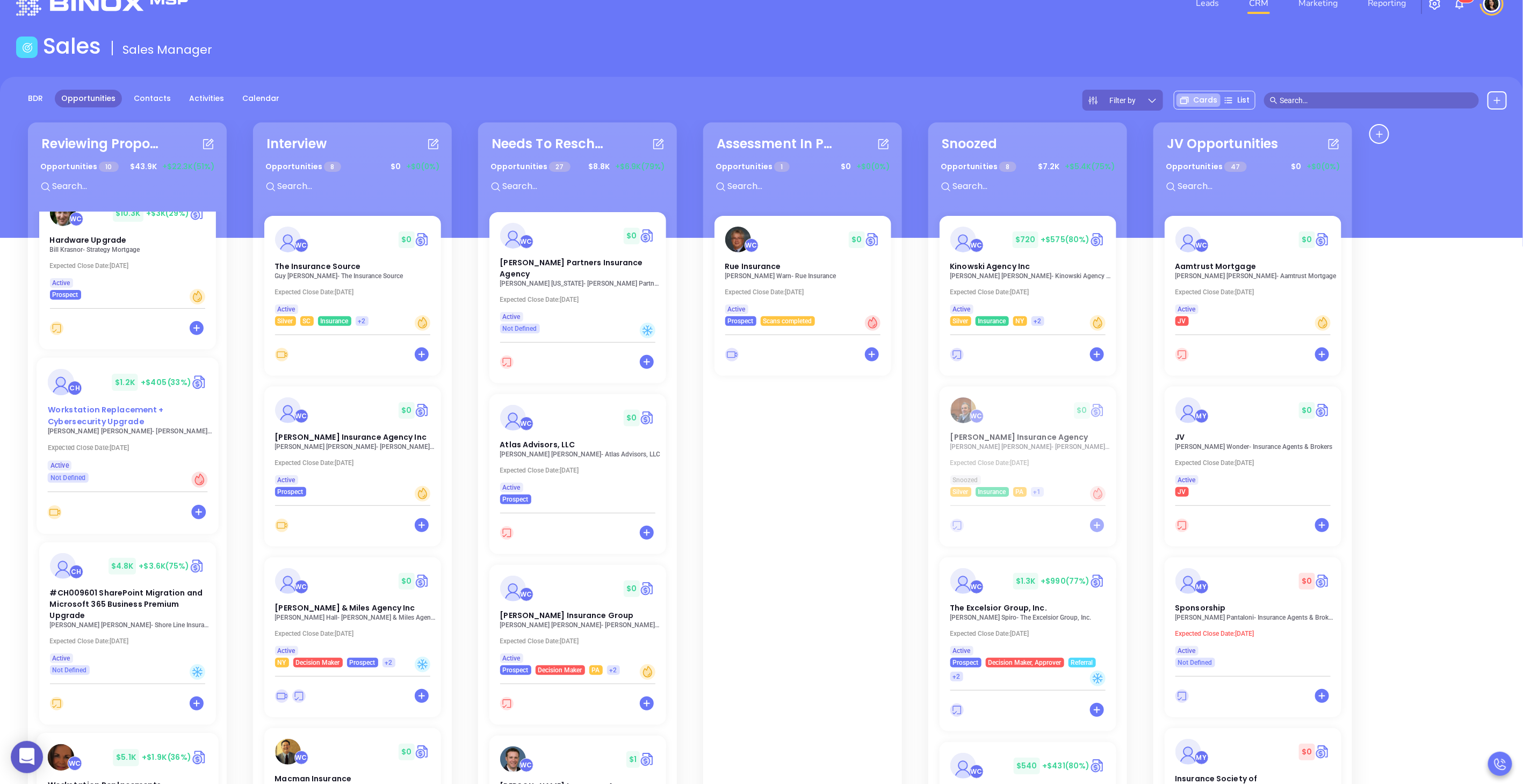
click at [93, 405] on span "Workstation Replacement + Cybersecurity Upgrade" at bounding box center [105, 416] width 116 height 22
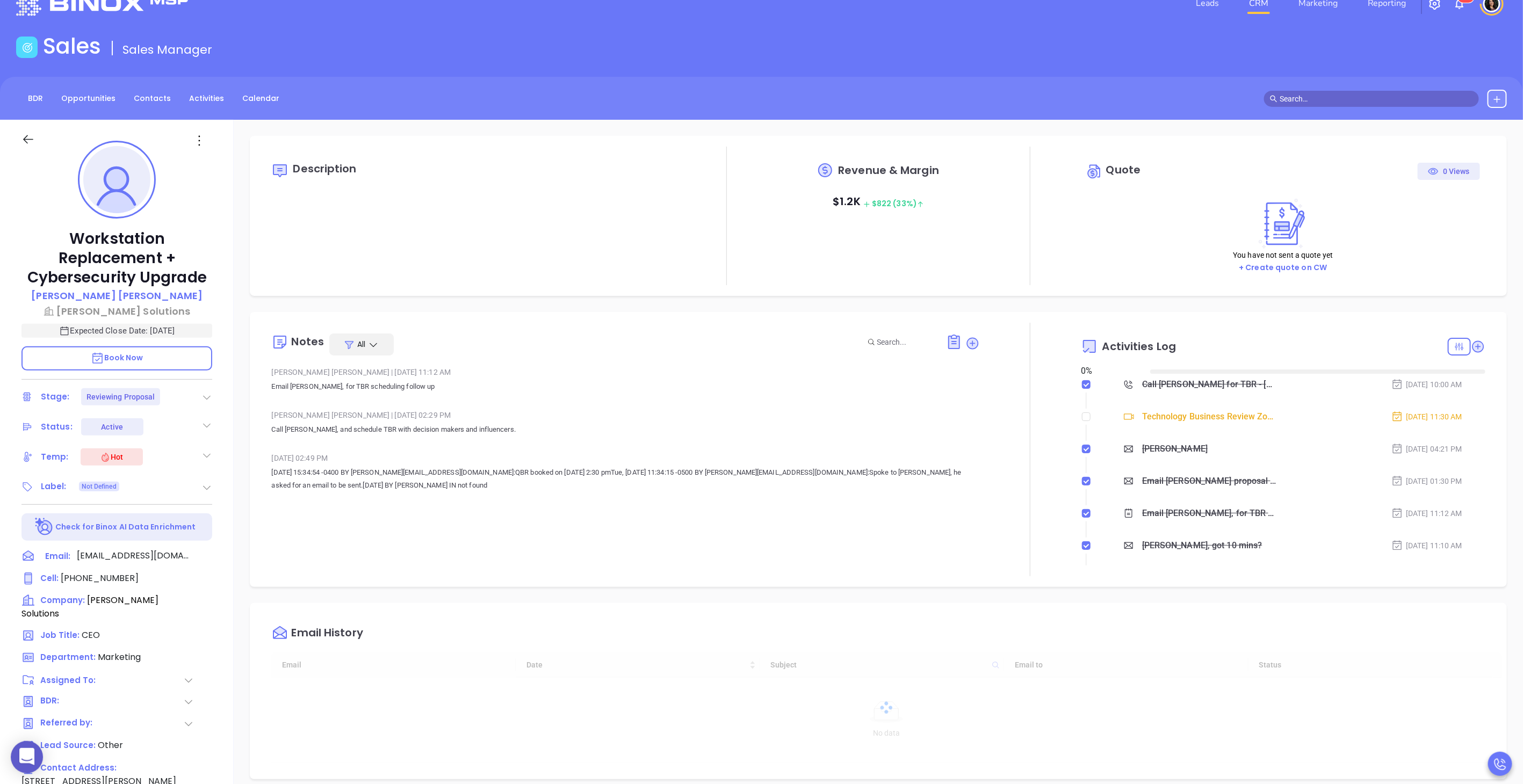
type input "[DATE]"
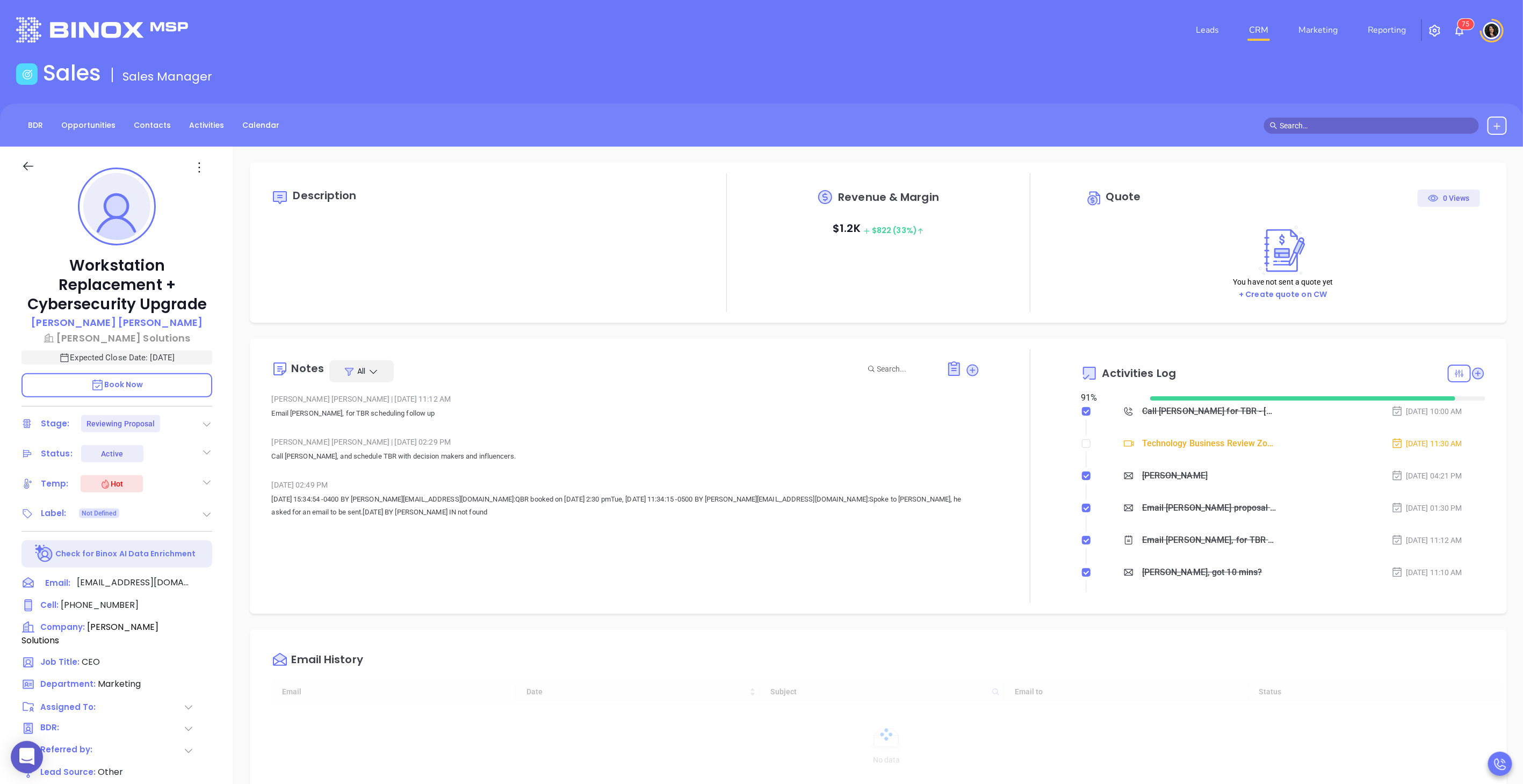
scroll to position [250, 0]
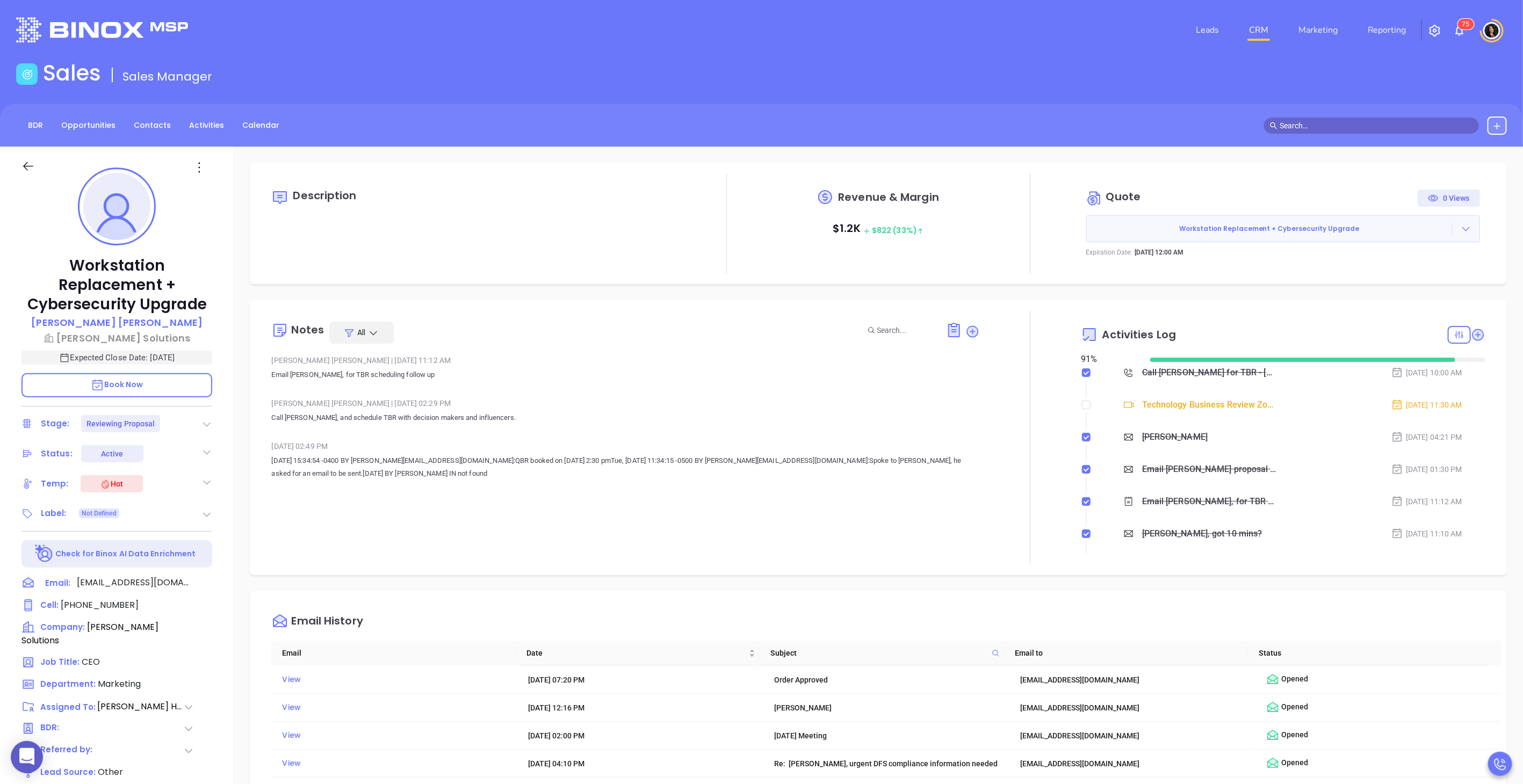
type input "[PERSON_NAME]"
click at [1268, 30] on link "CRM" at bounding box center [1259, 30] width 28 height 21
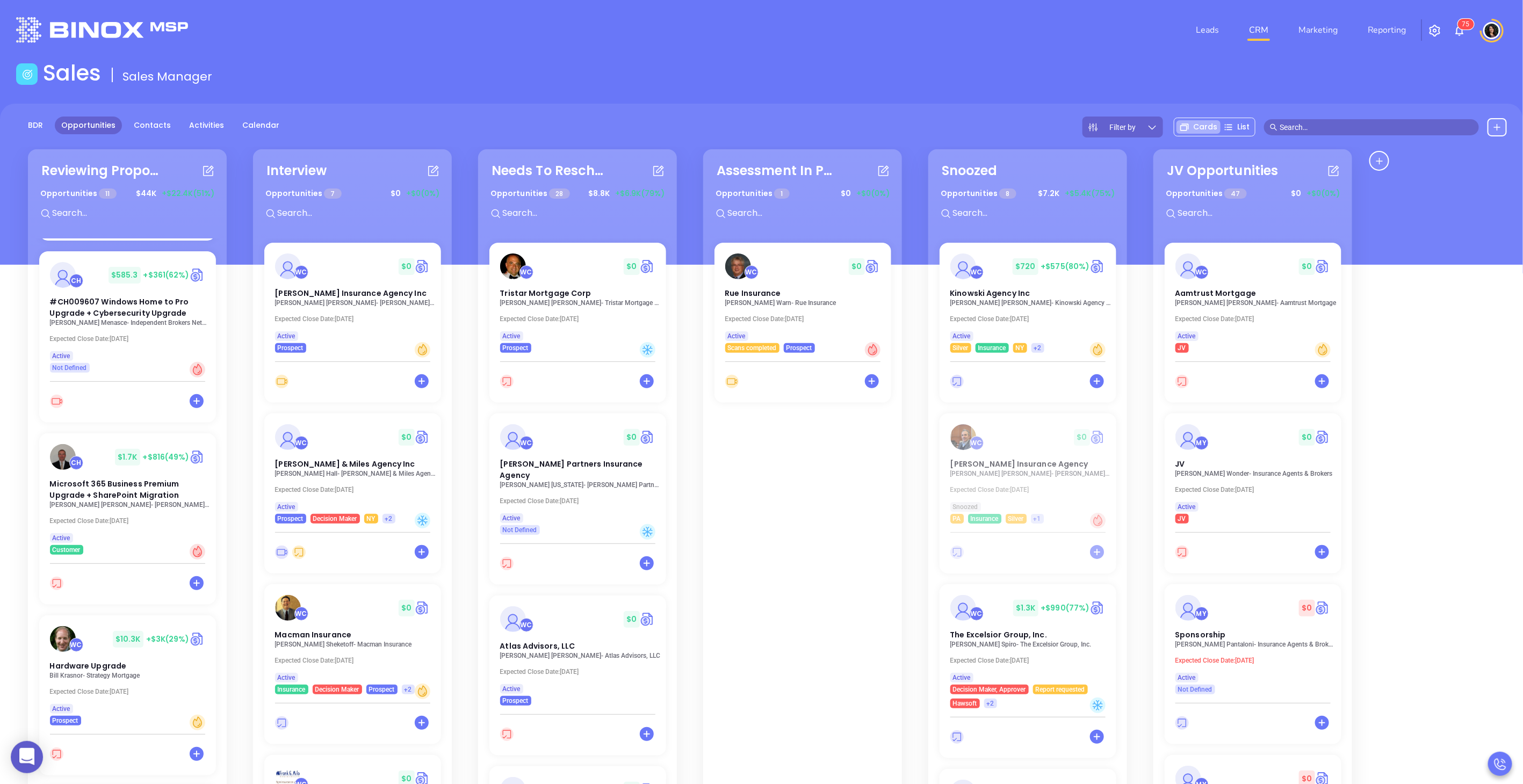
scroll to position [517, 0]
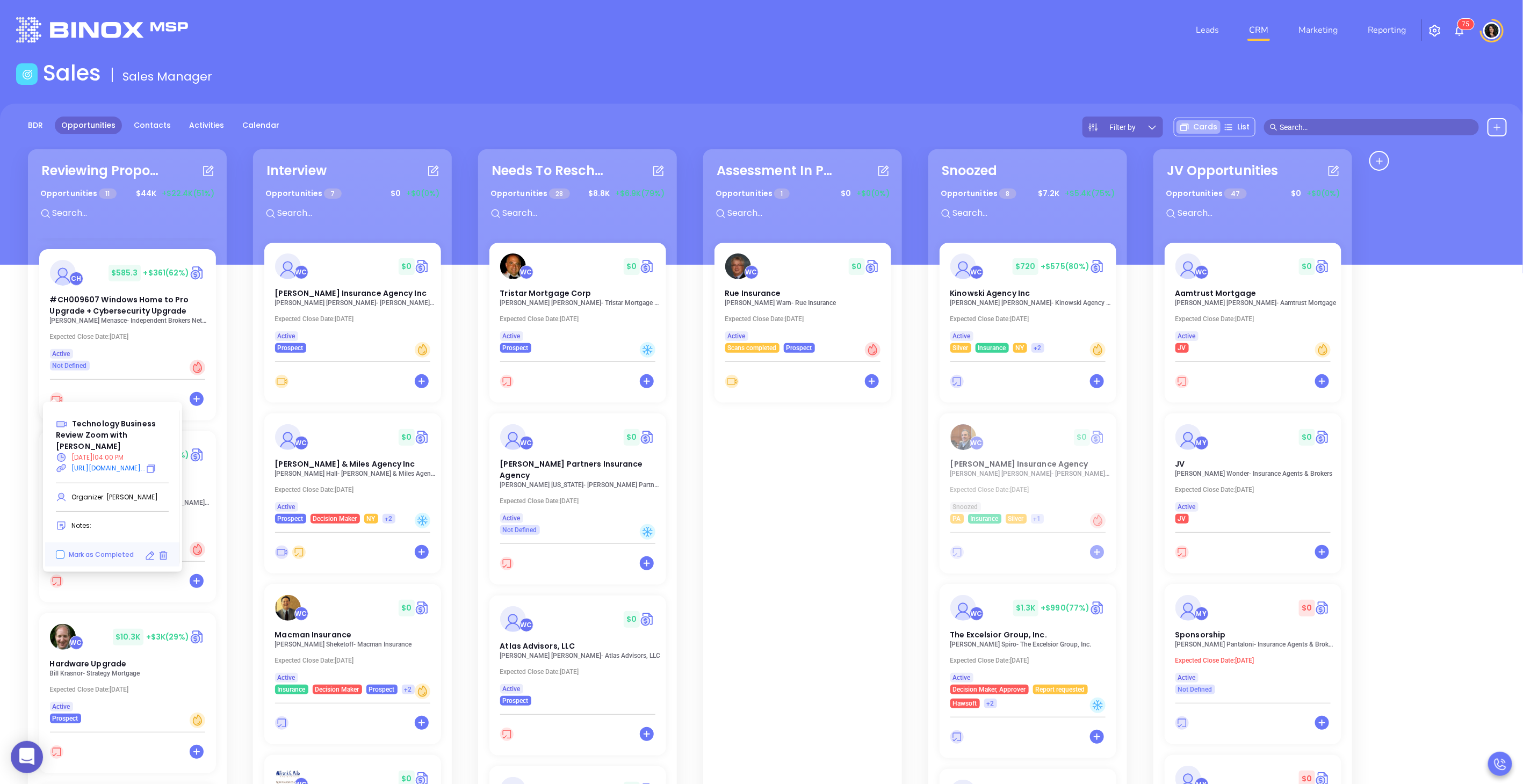
click at [118, 558] on span "Mark as Completed" at bounding box center [101, 554] width 65 height 9
click at [64, 558] on input "Mark as Completed" at bounding box center [61, 555] width 9 height 9
checkbox input "true"
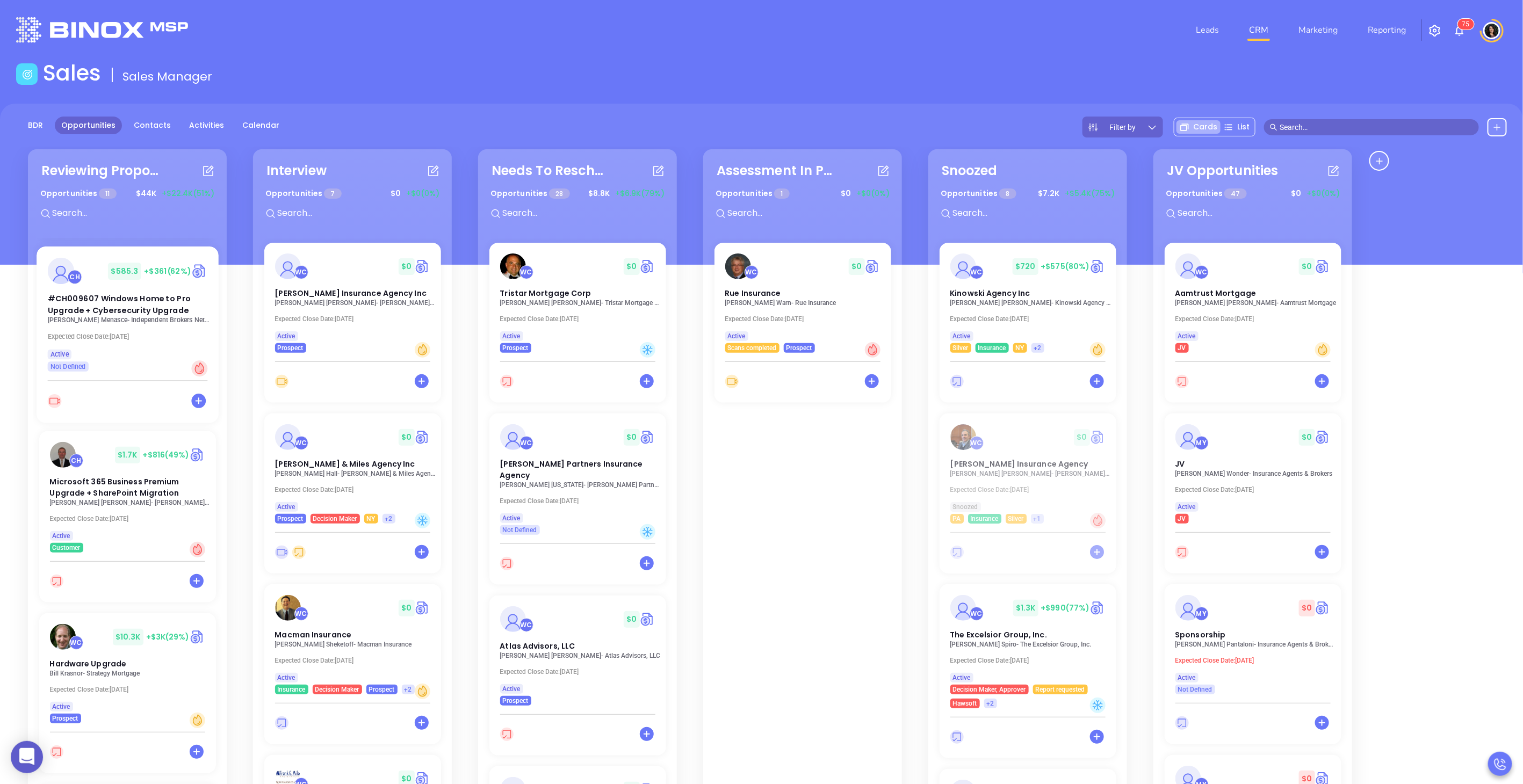
click at [75, 317] on p "[PERSON_NAME] - Independent Brokers Network, INC" at bounding box center [130, 320] width 166 height 7
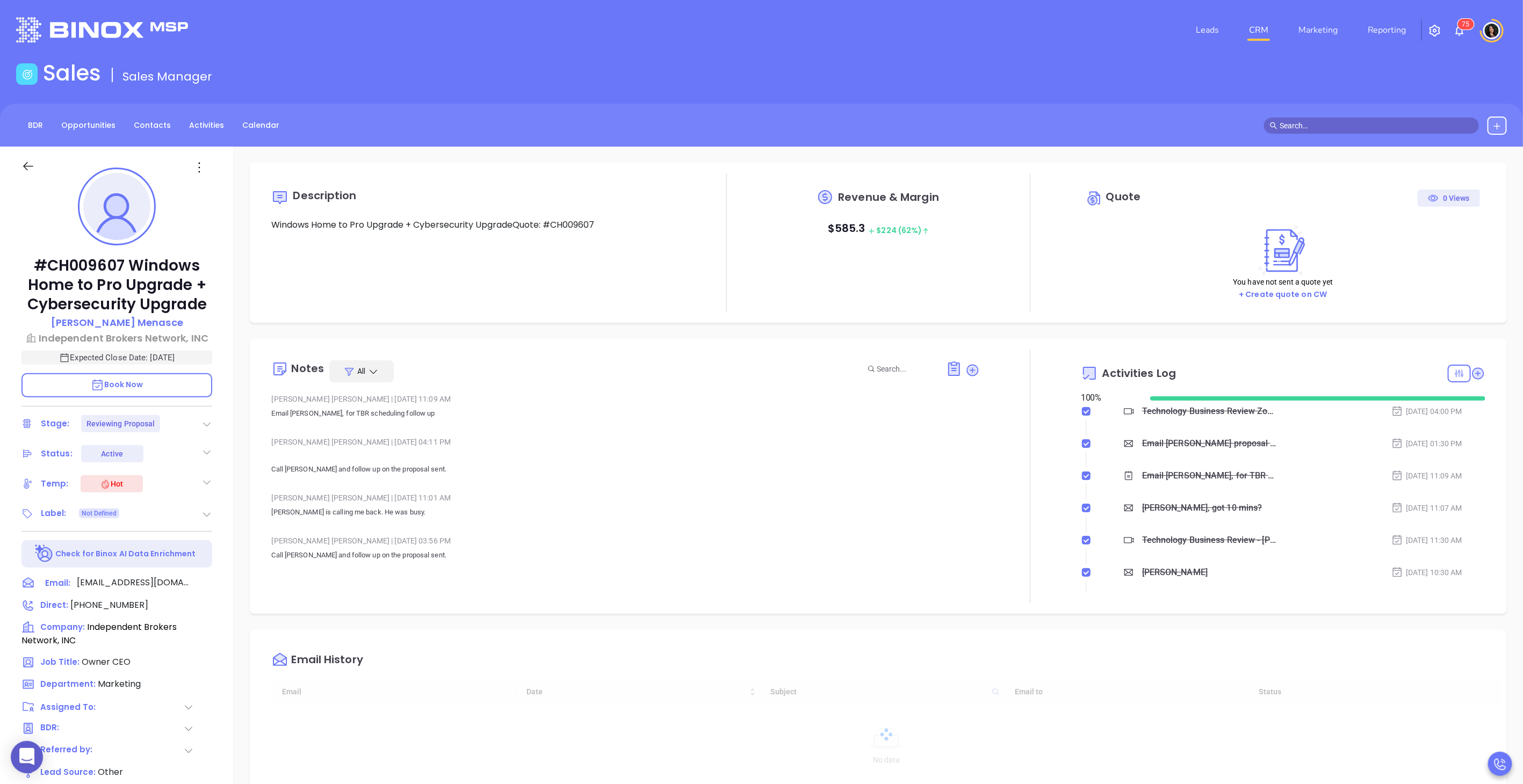
type input "[DATE]"
click at [1473, 372] on icon at bounding box center [1478, 373] width 11 height 11
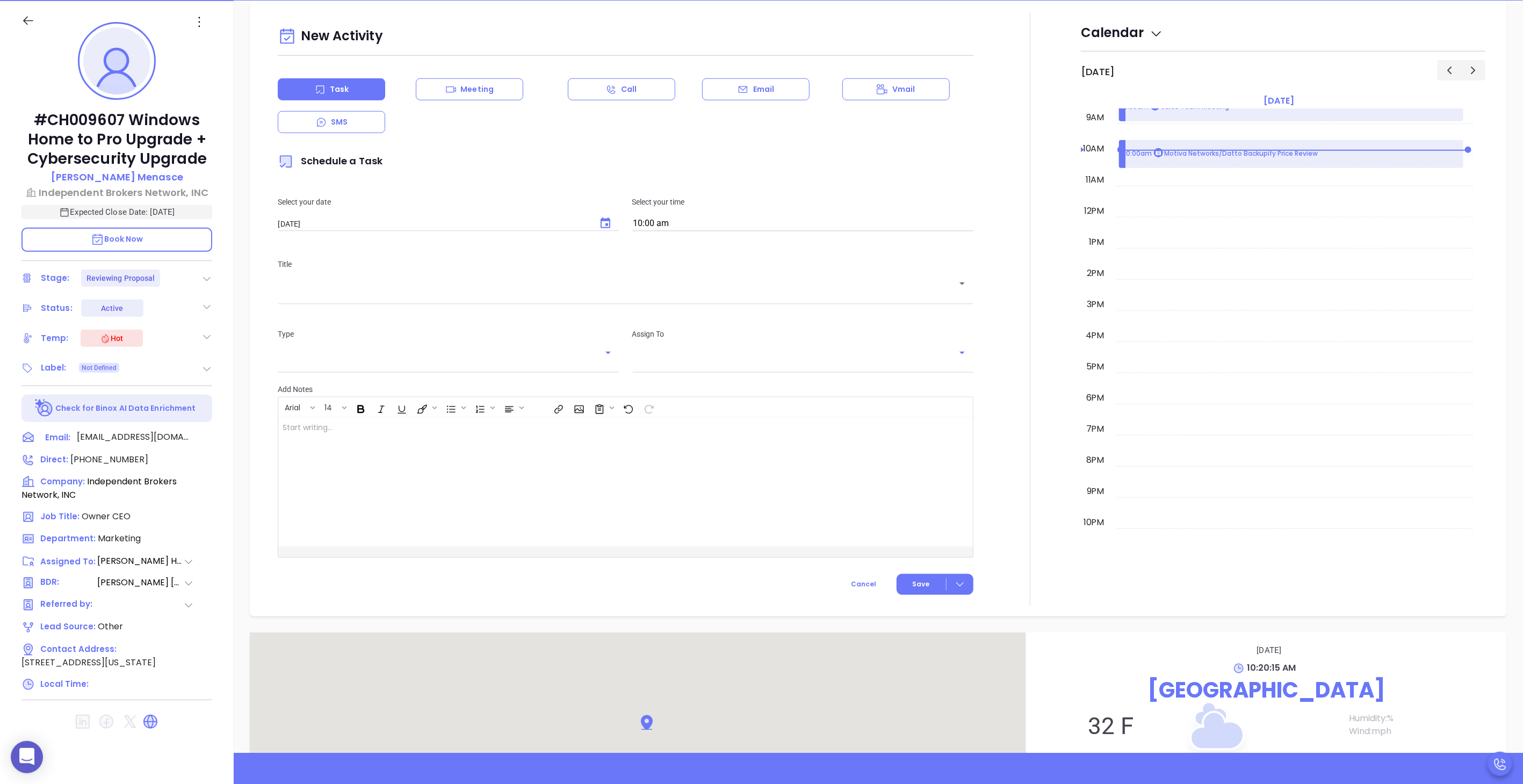
scroll to position [146, 0]
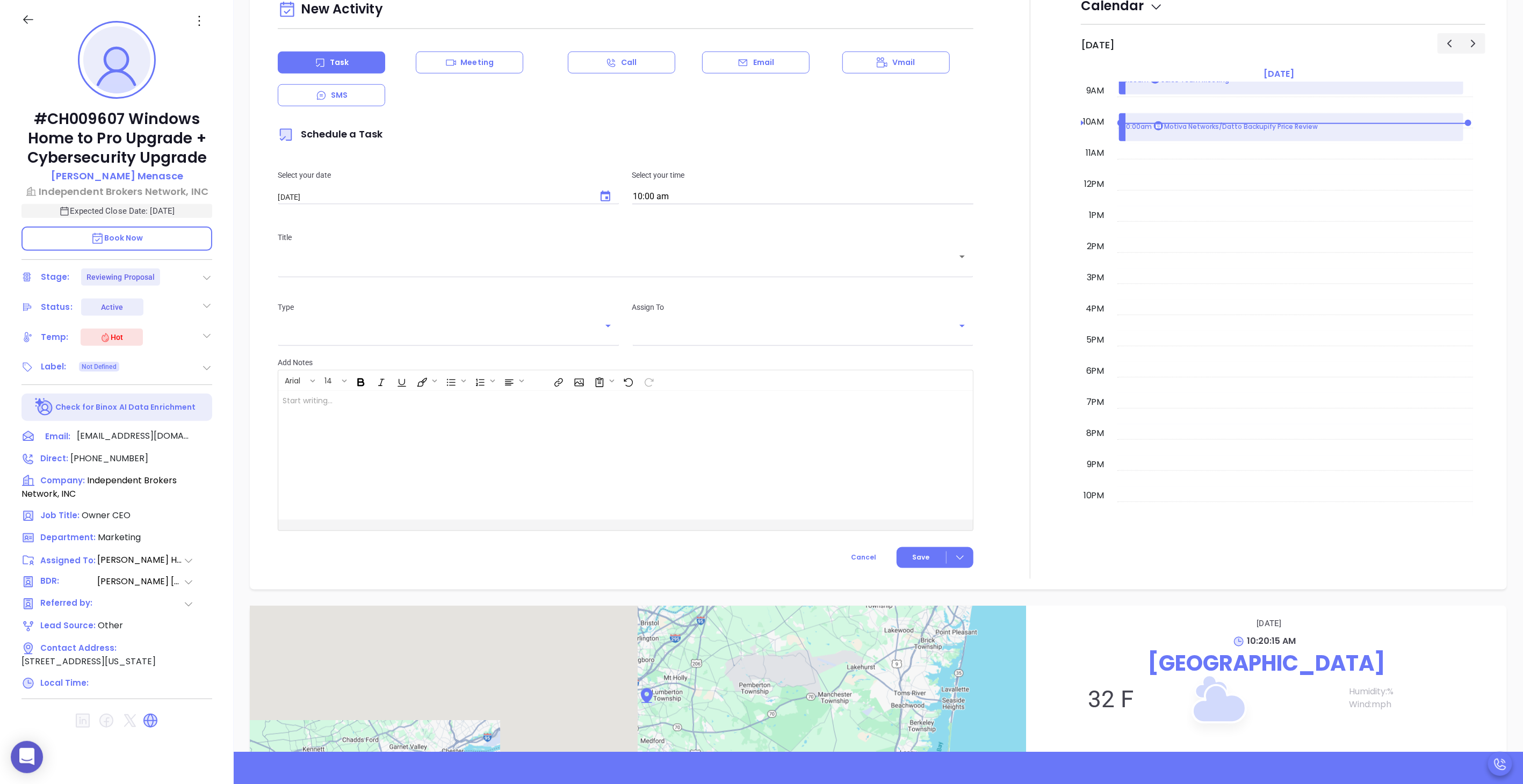
type input "[PERSON_NAME]"
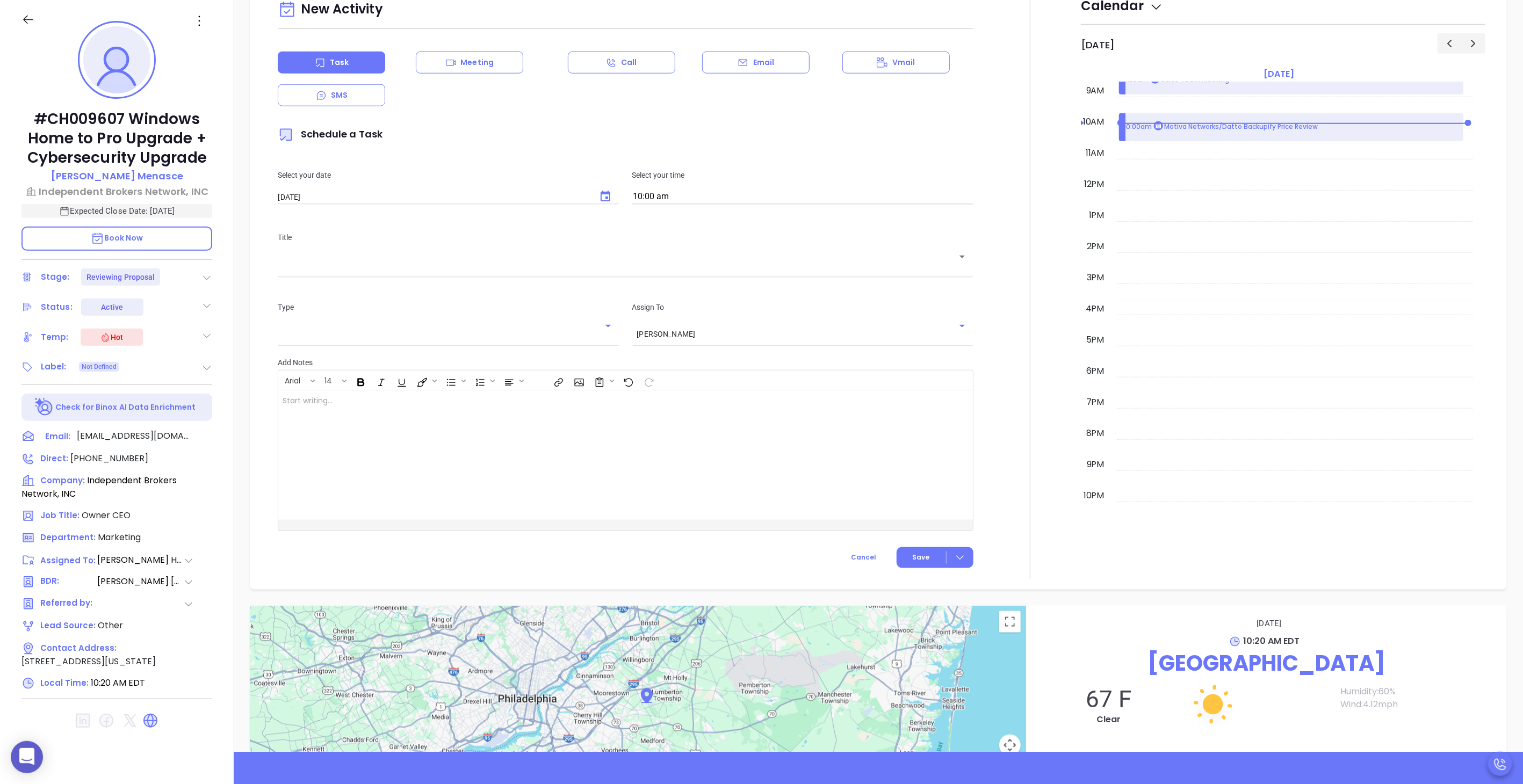
scroll to position [675, 0]
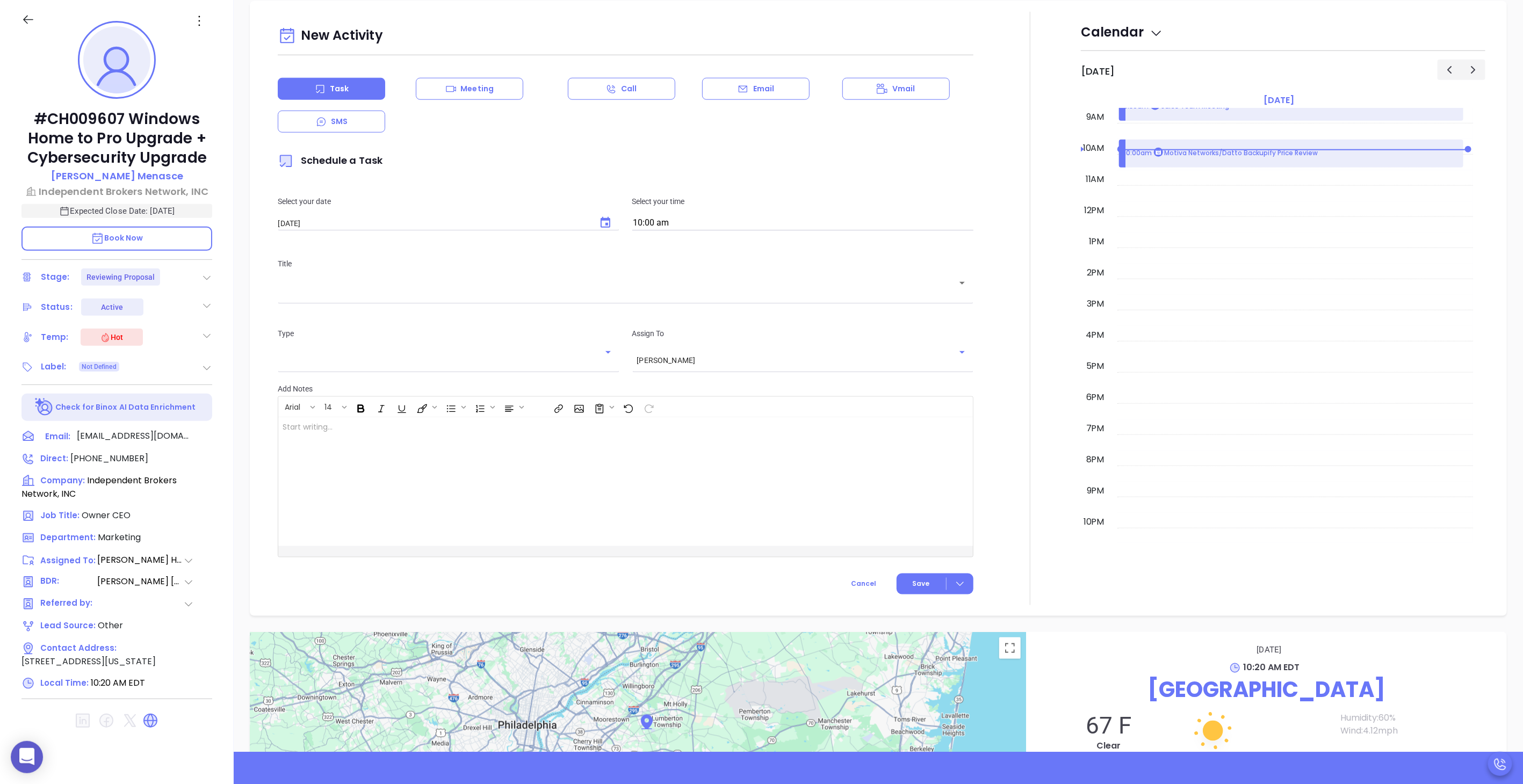
click at [604, 217] on icon "Choose date, selected date is Aug 28, 2025" at bounding box center [605, 223] width 13 height 13
click at [381, 366] on button "28" at bounding box center [383, 370] width 19 height 19
click at [461, 299] on div "​" at bounding box center [625, 290] width 696 height 21
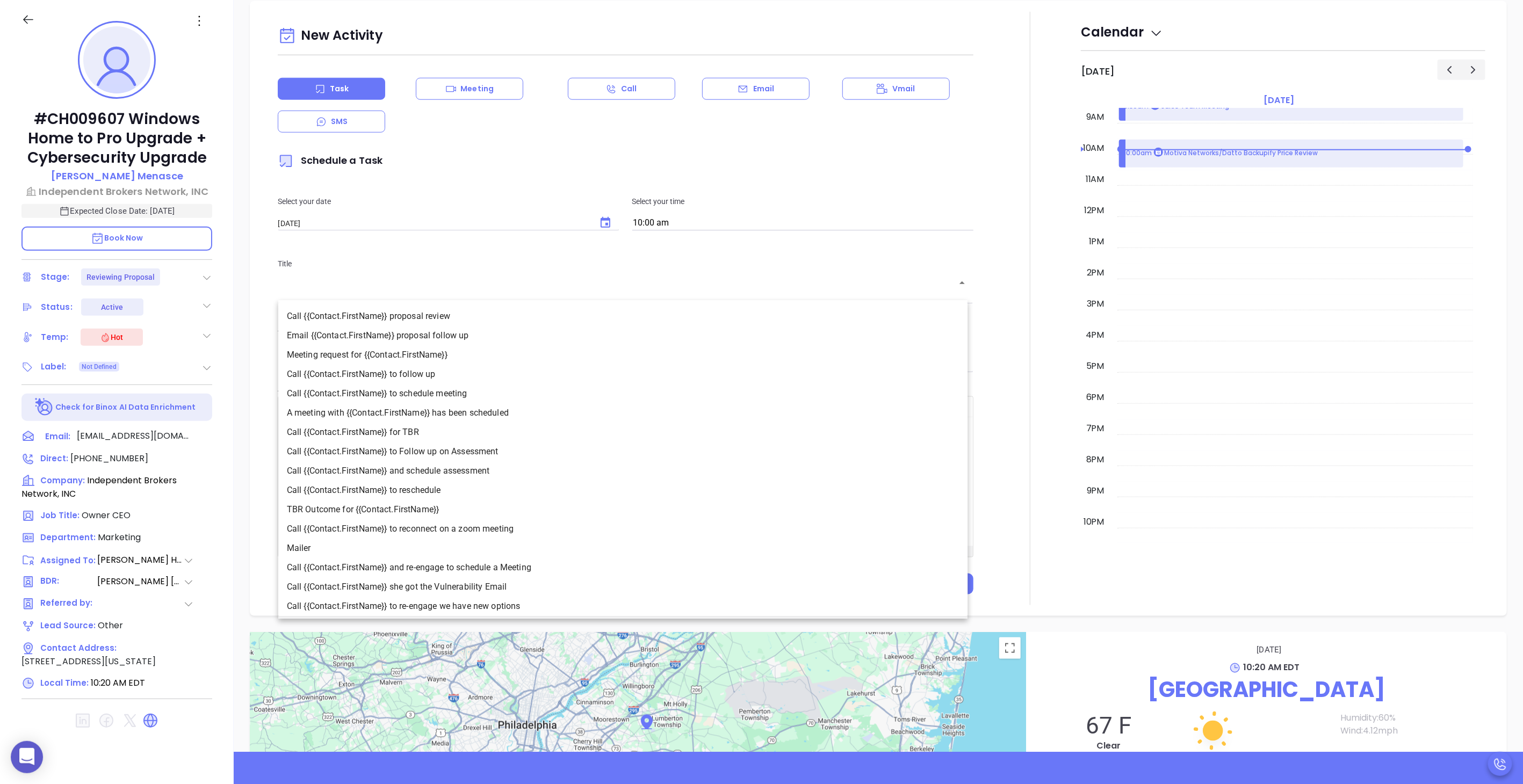
click at [423, 320] on li "Call {{Contact.FirstName}} proposal review" at bounding box center [623, 317] width 690 height 19
type input "Call [PERSON_NAME] proposal review"
type input "Call"
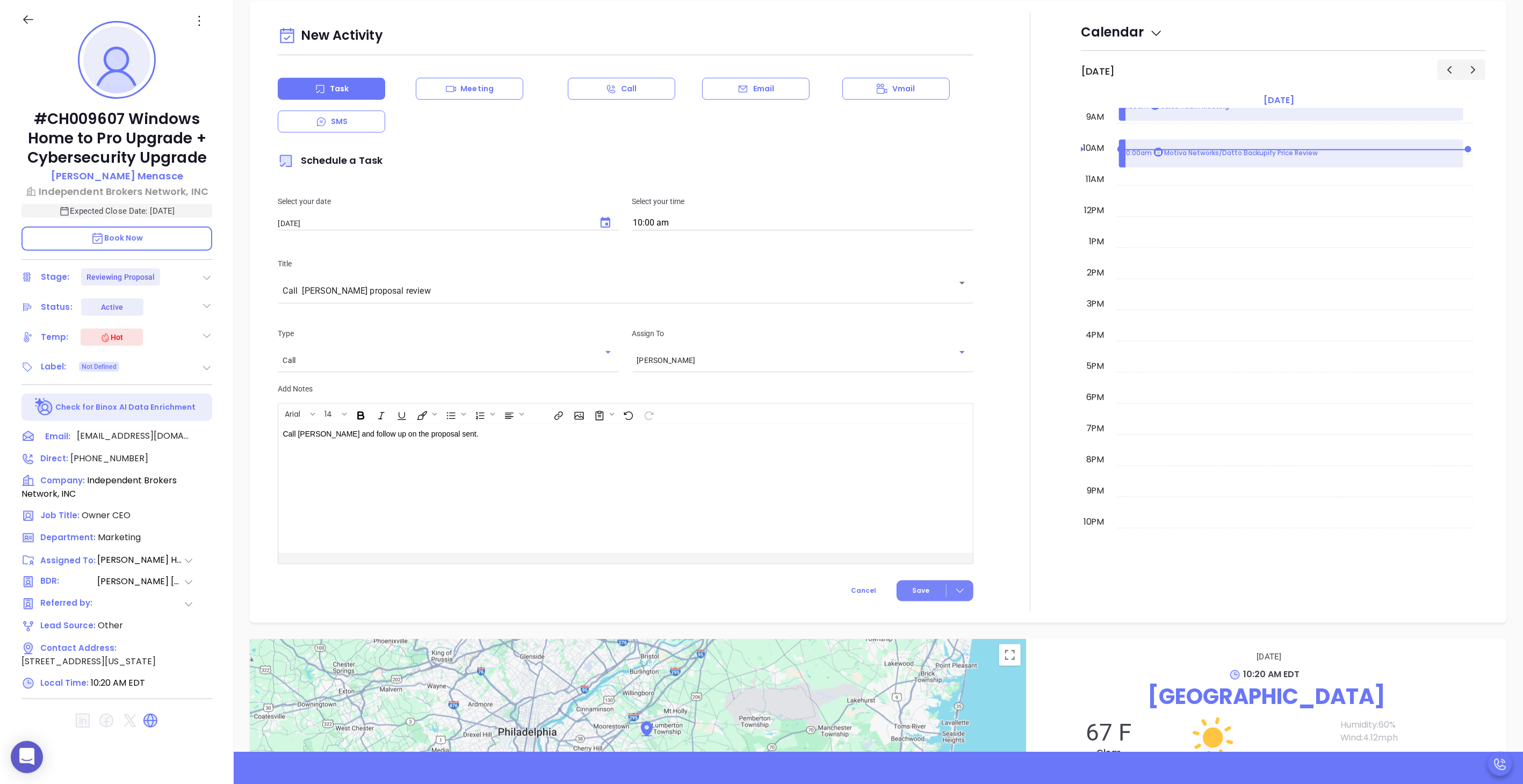
click at [910, 581] on button "Save" at bounding box center [935, 591] width 77 height 21
click at [875, 606] on span "Save" at bounding box center [911, 612] width 96 height 12
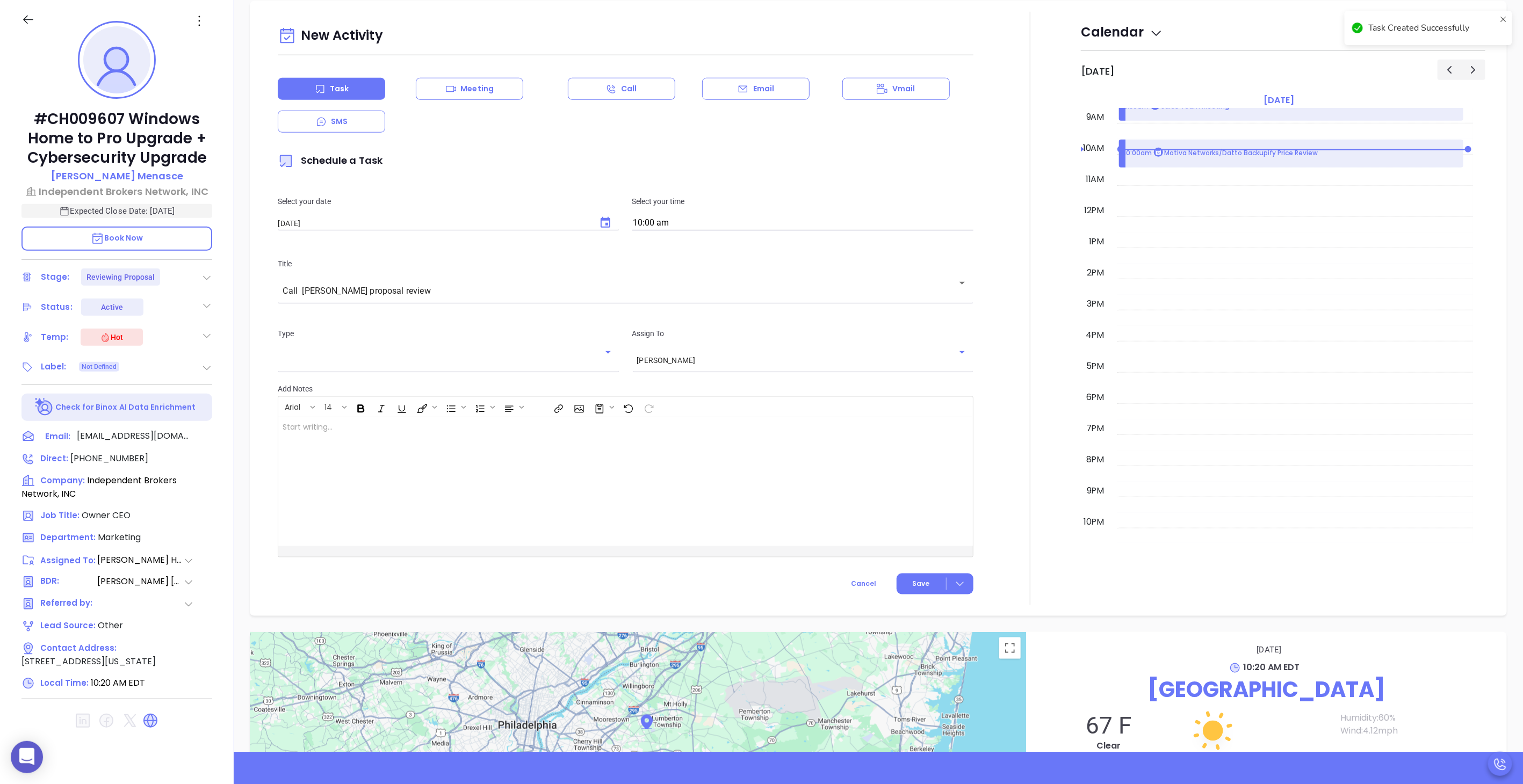
checkbox input "false"
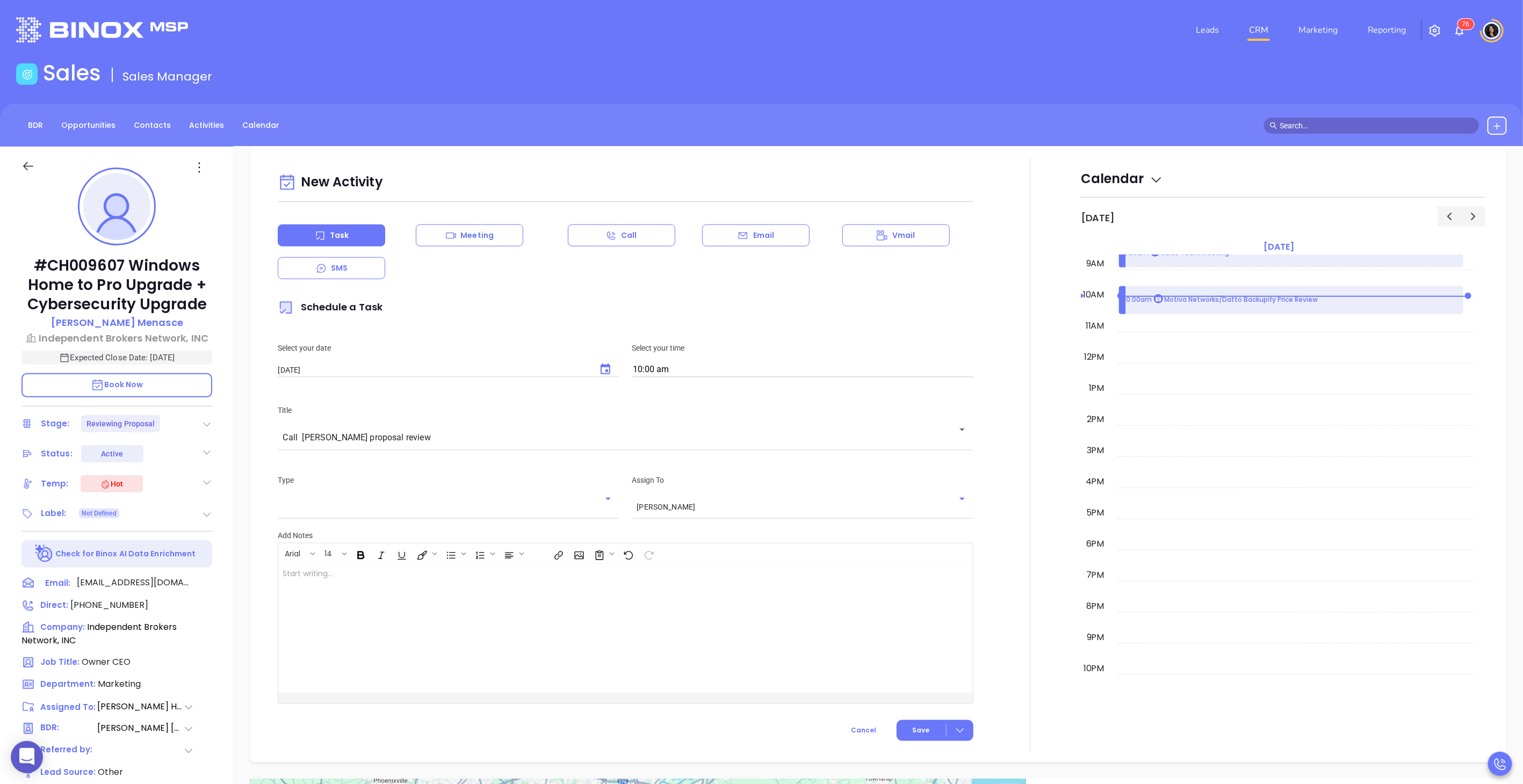
click at [1261, 28] on link "CRM" at bounding box center [1259, 30] width 28 height 21
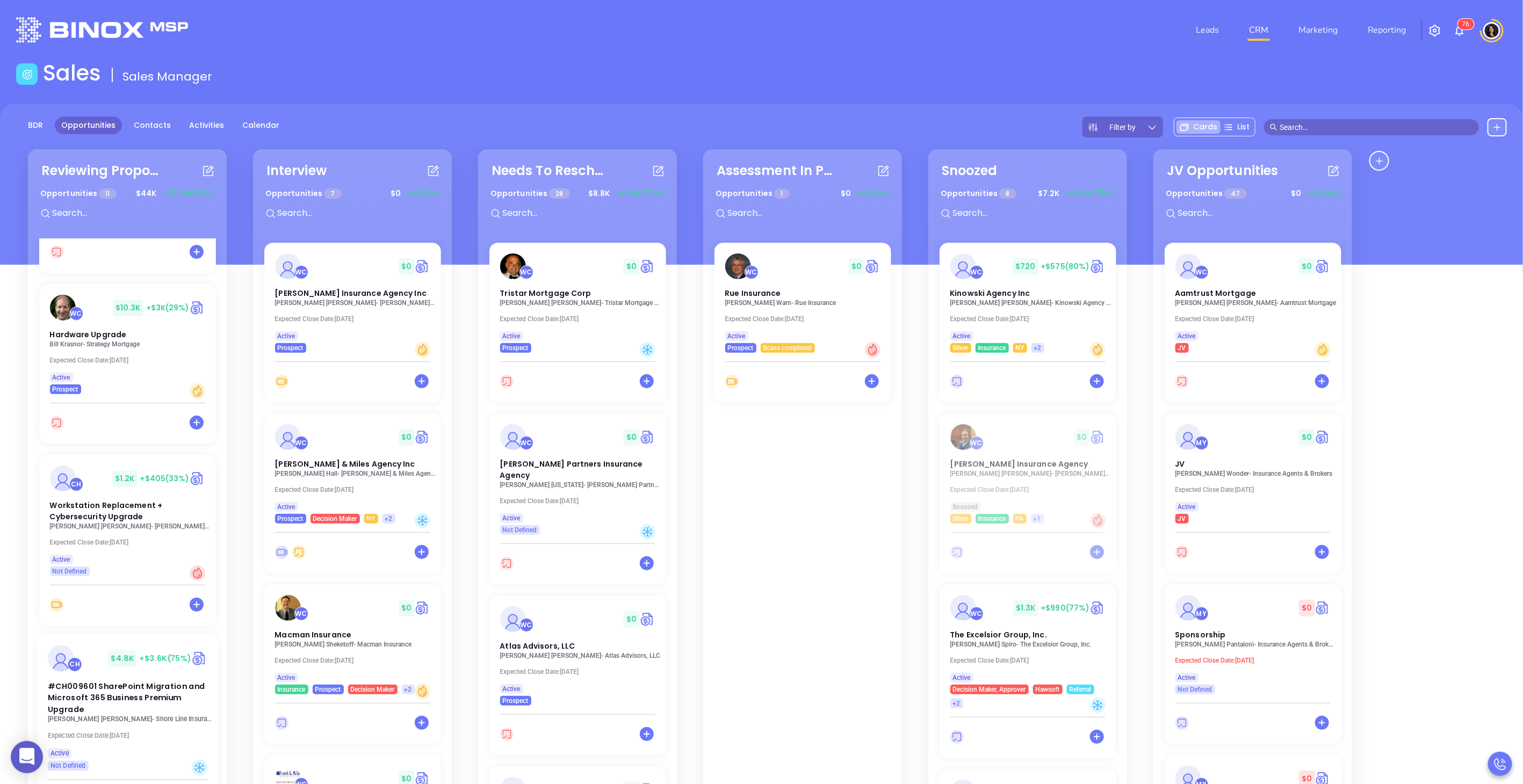
scroll to position [666, 0]
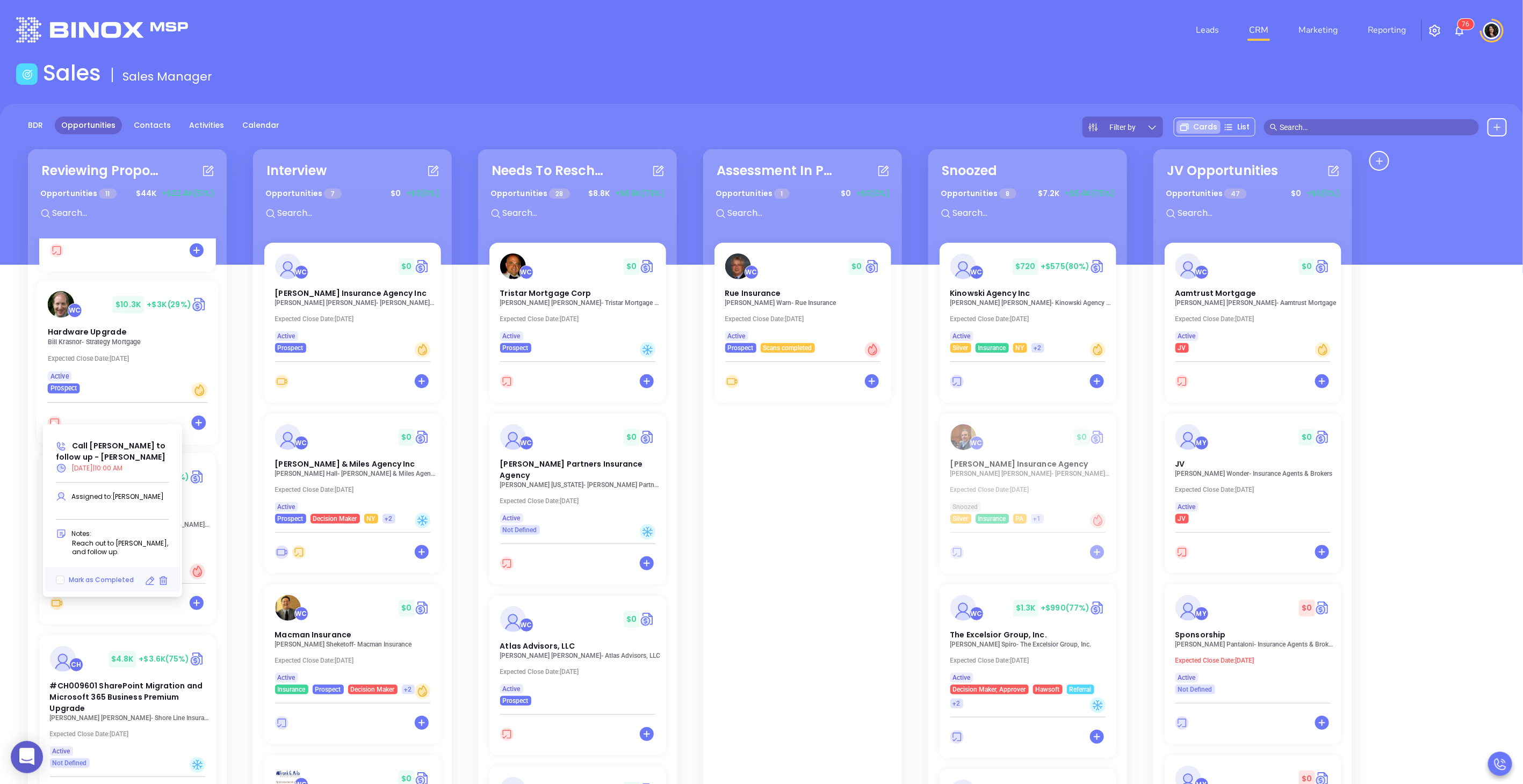
click at [52, 416] on icon at bounding box center [54, 423] width 14 height 14
type input "[DATE]"
type input "Call [PERSON_NAME] to follow up - [PERSON_NAME]"
type input "Call"
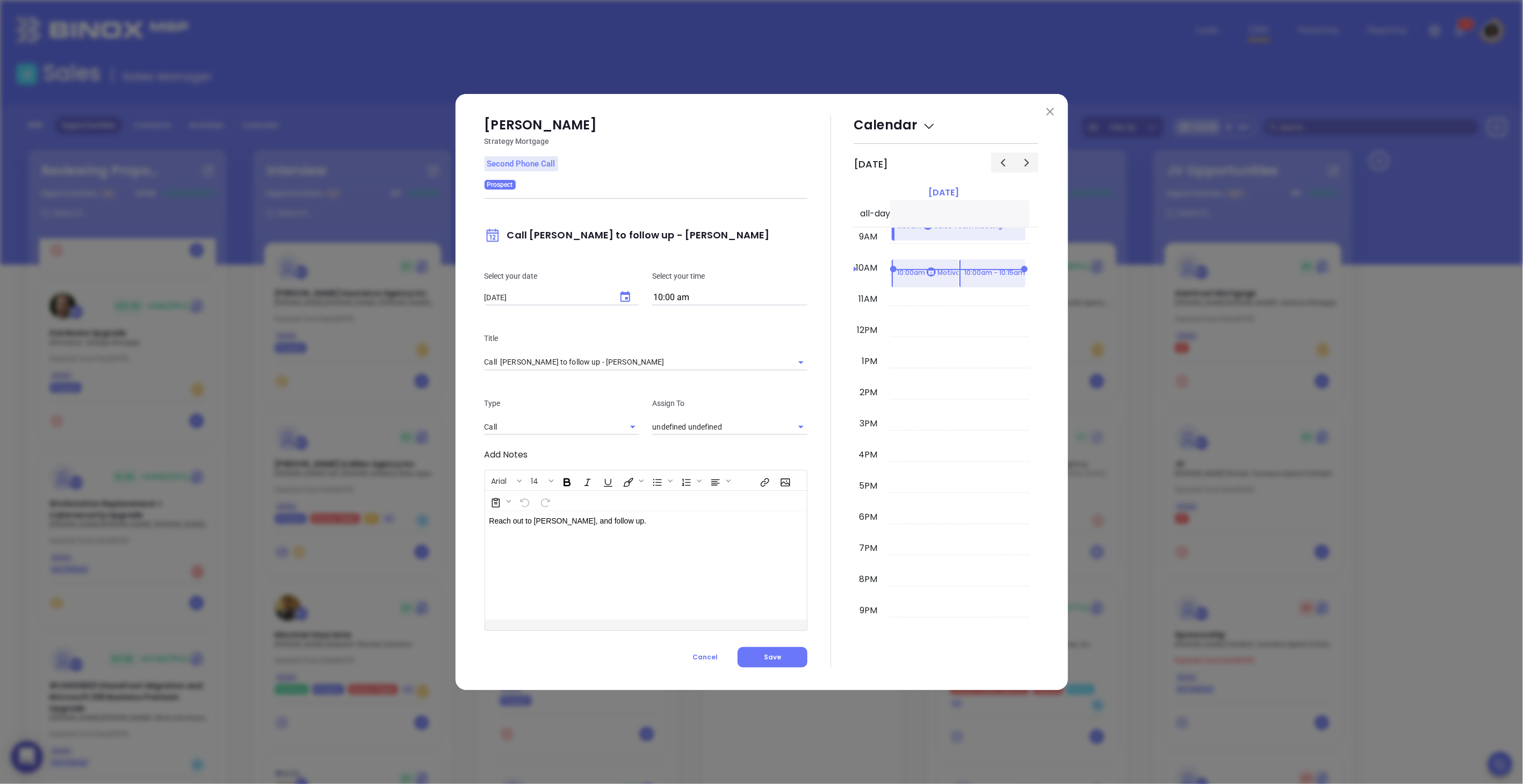
click at [625, 271] on p "Select your date" at bounding box center [562, 276] width 155 height 12
type input "[PERSON_NAME]"
click at [625, 291] on icon "Choose date, selected date is Aug 27, 2025" at bounding box center [625, 297] width 13 height 13
click at [585, 446] on button "28" at bounding box center [589, 445] width 19 height 19
type input "[DATE]"
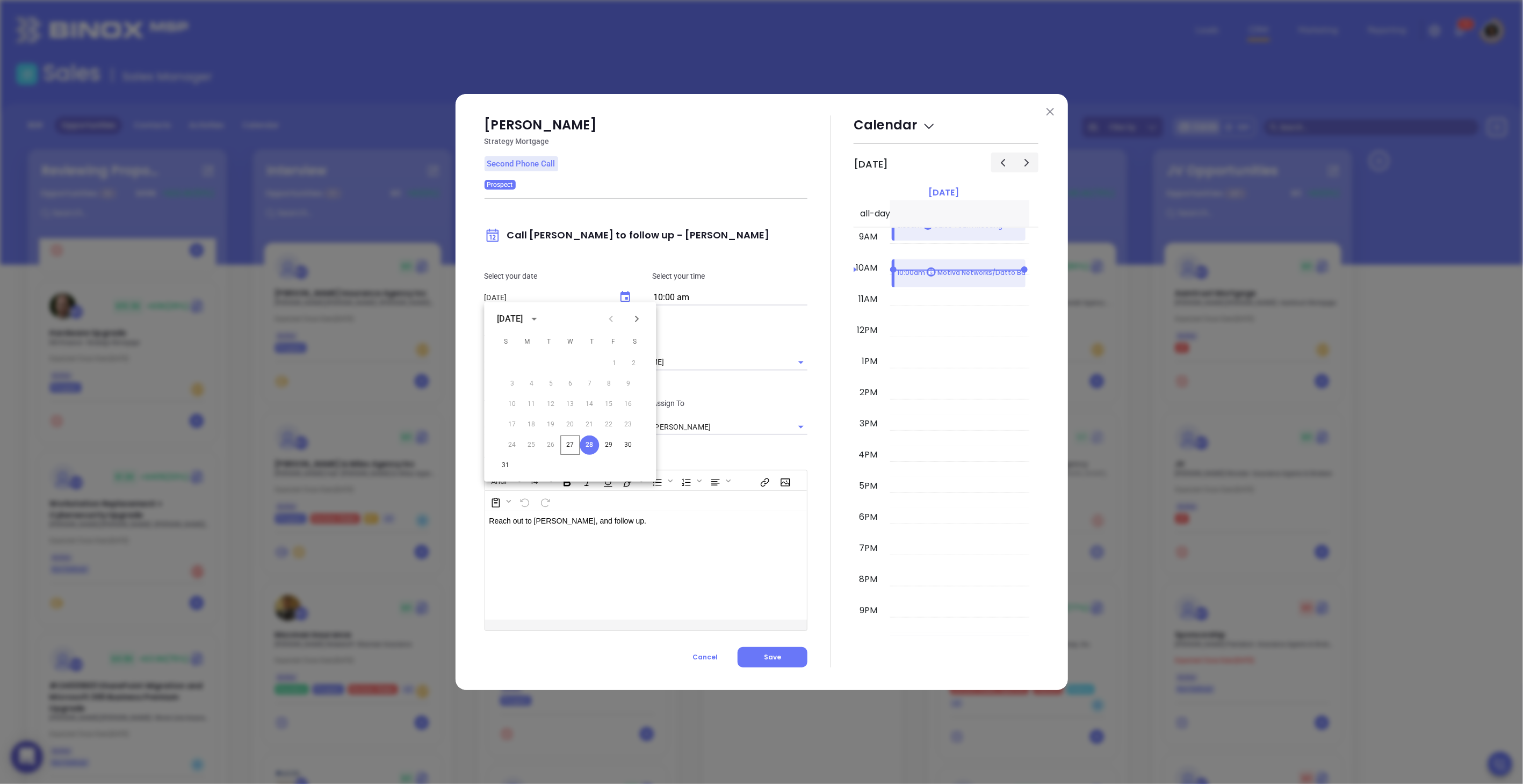
click at [820, 515] on div at bounding box center [830, 391] width 46 height 552
click at [777, 656] on span "Save" at bounding box center [772, 657] width 17 height 9
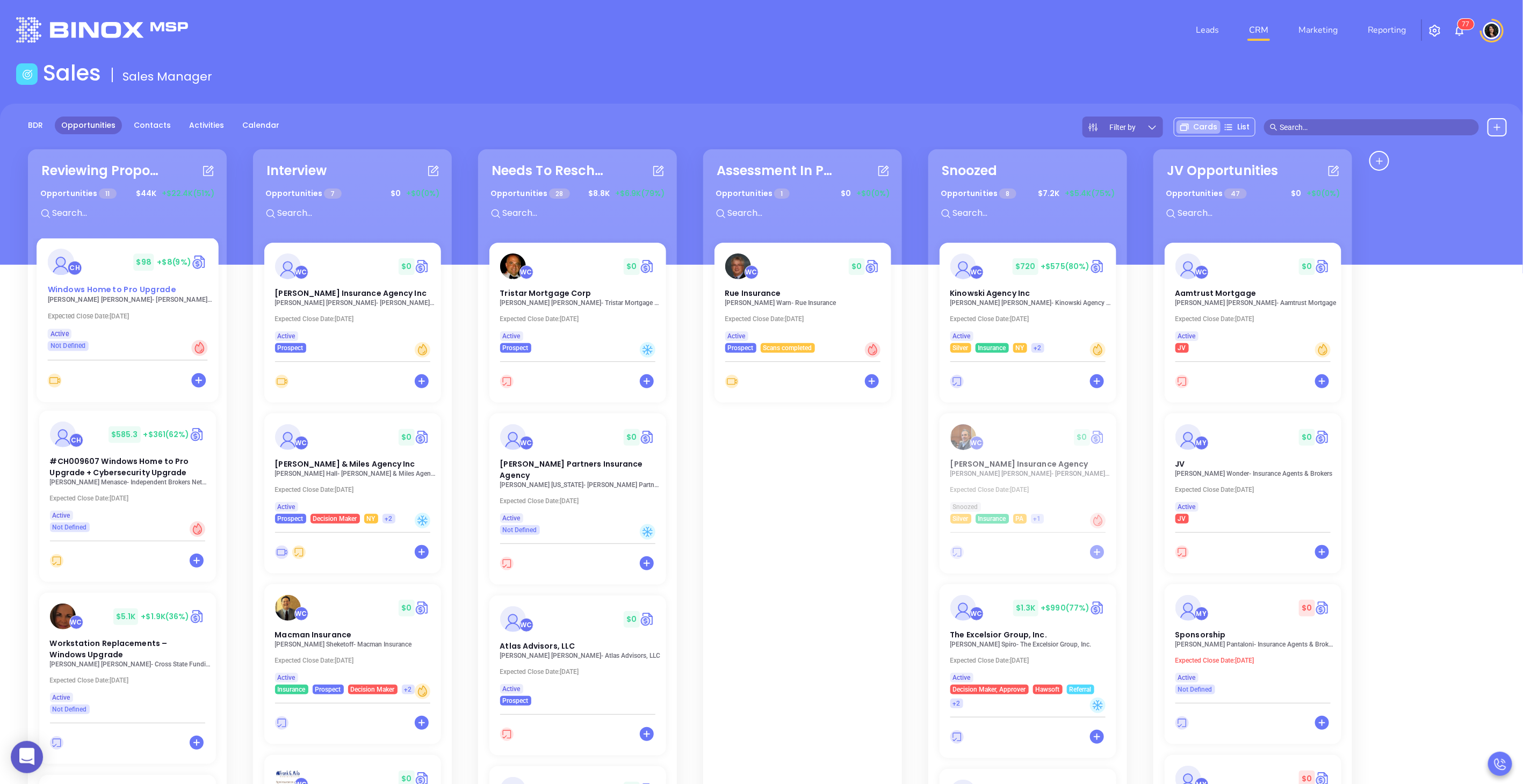
scroll to position [1264, 0]
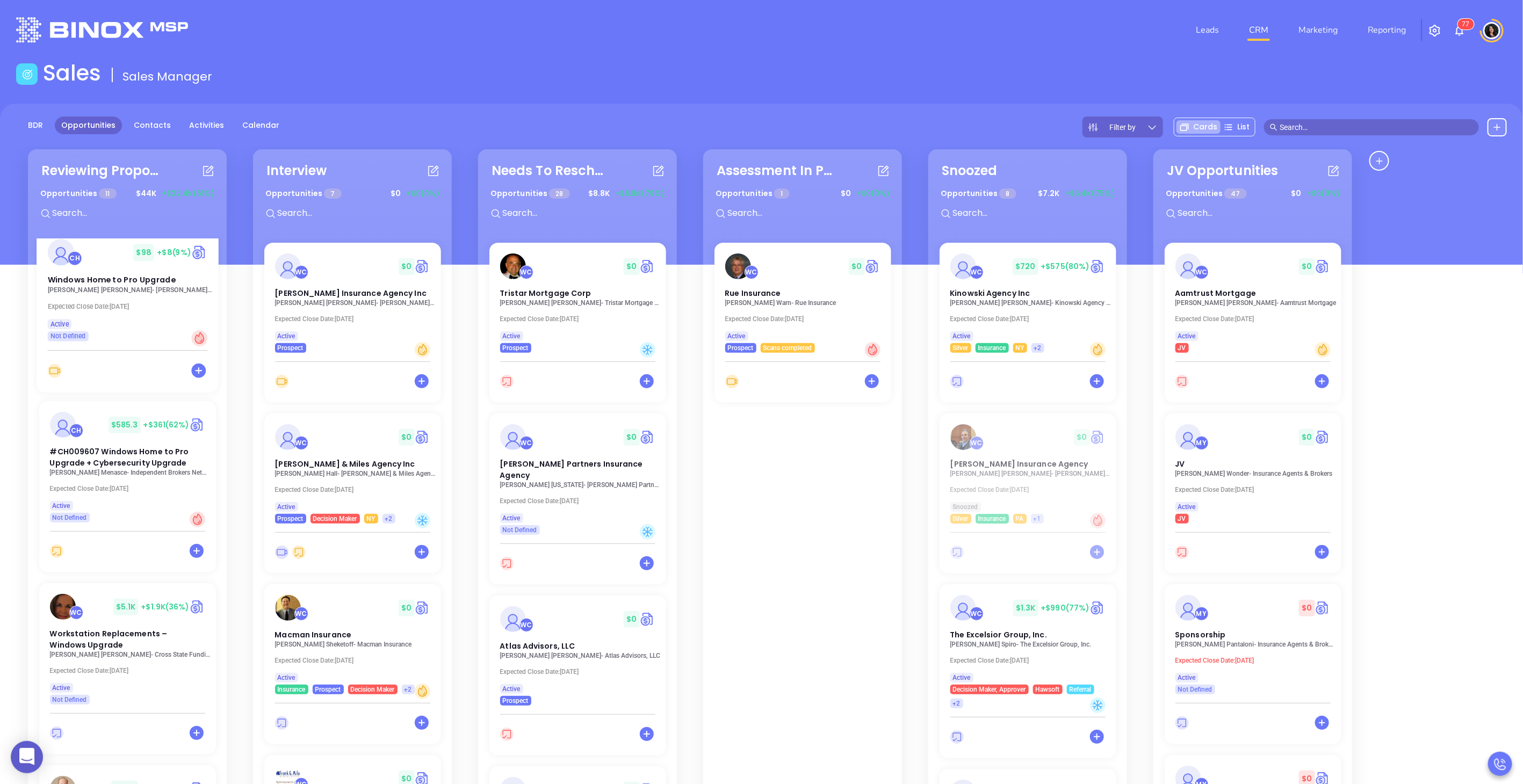
click at [101, 286] on p "[PERSON_NAME] - [PERSON_NAME] & [PERSON_NAME] Insurance Agency, INC" at bounding box center [130, 290] width 166 height 7
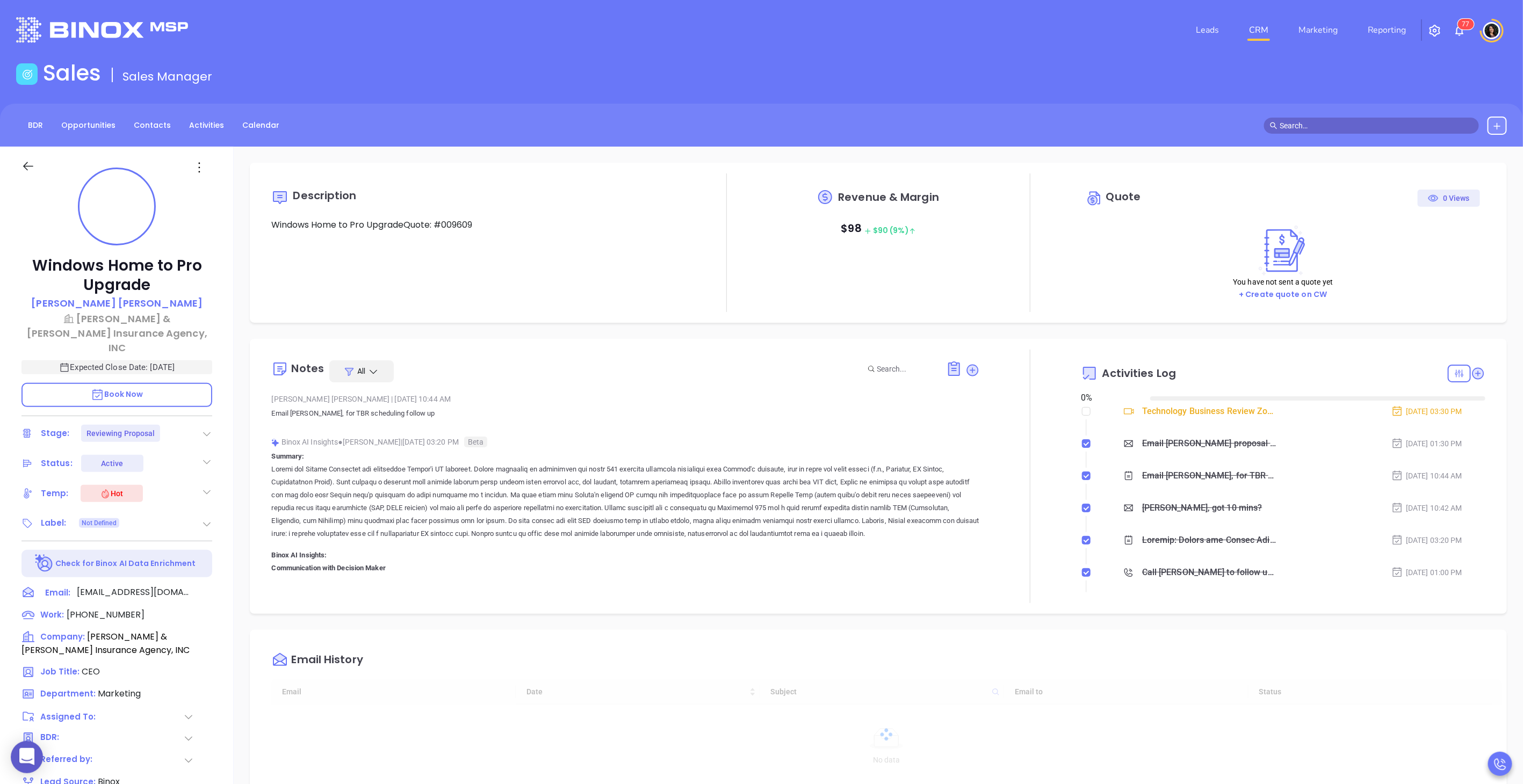
type input "[DATE]"
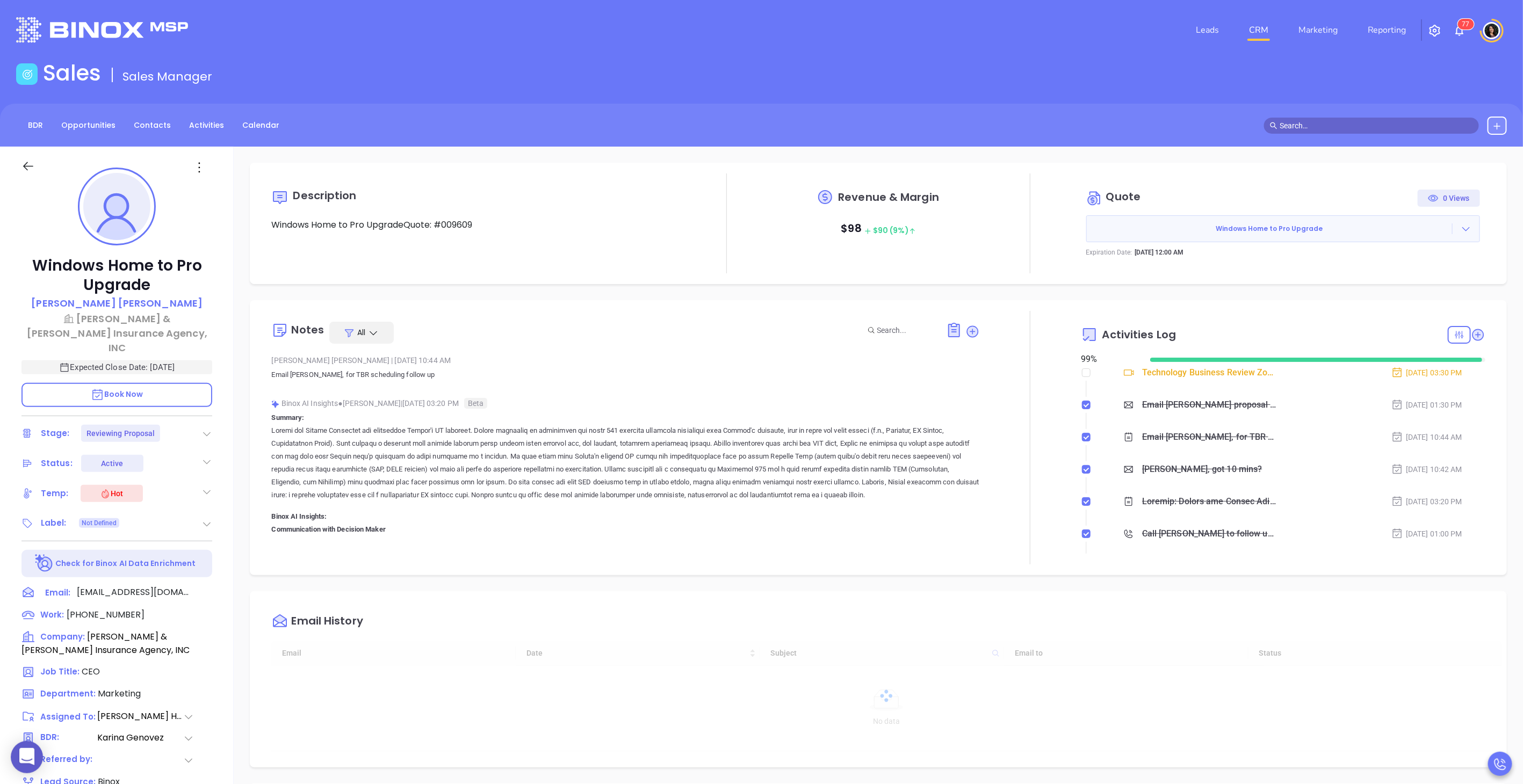
type input "[PERSON_NAME]"
click at [494, 291] on div "Description Windows Home to Pro UpgradeQuote: #009609 Revenue & Margin $ 98 $ 9…" at bounding box center [878, 522] width 1290 height 751
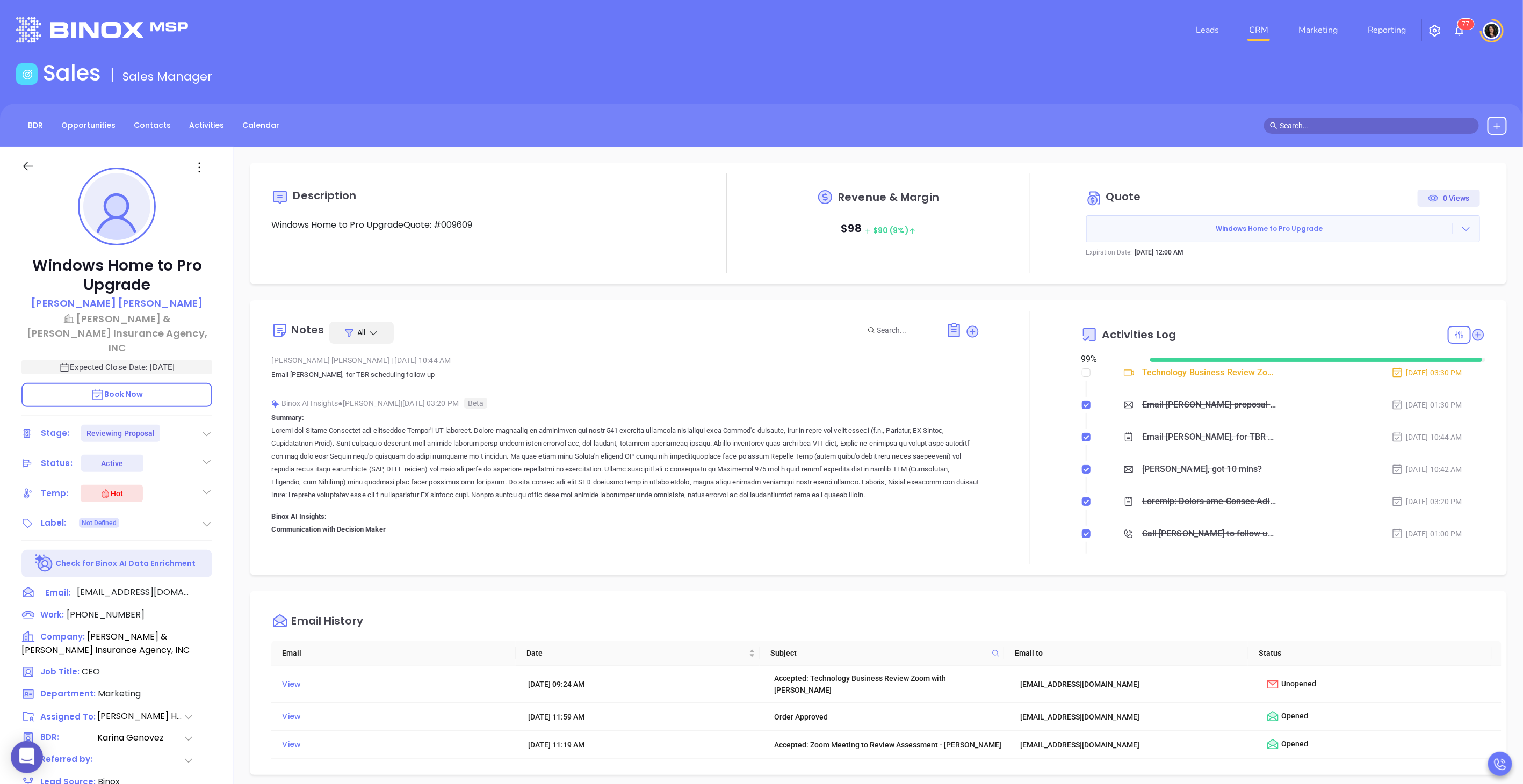
click at [1492, 572] on div "Notes All [PERSON_NAME] | [DATE] 10:44 AM Email [PERSON_NAME], for TBR scheduli…" at bounding box center [878, 438] width 1257 height 275
